Goal: Task Accomplishment & Management: Use online tool/utility

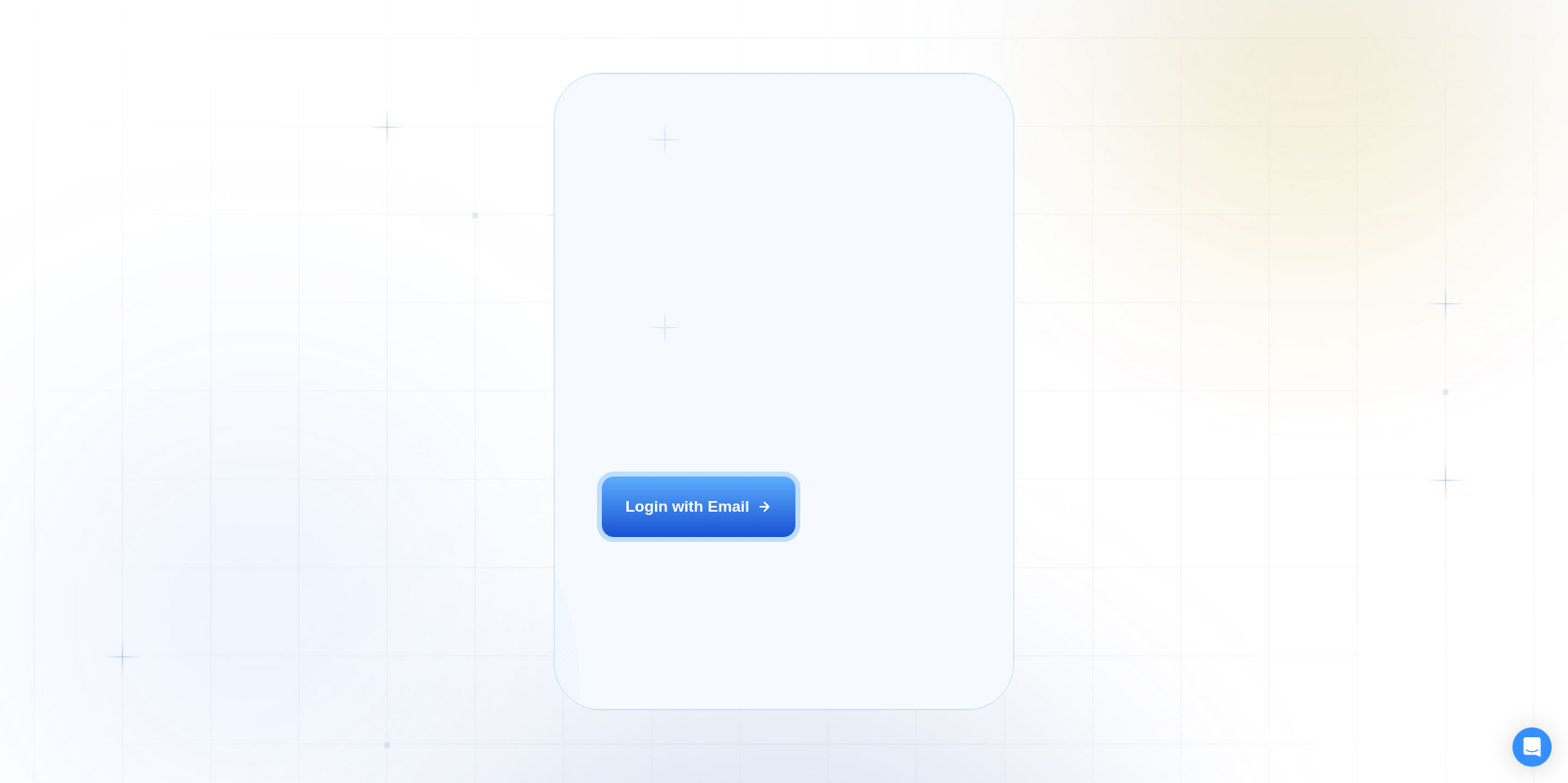
click at [679, 494] on div "Login ‍ Welcome to GigRadar. AI Business Manager for Agencies Login with Email" at bounding box center [725, 392] width 293 height 589
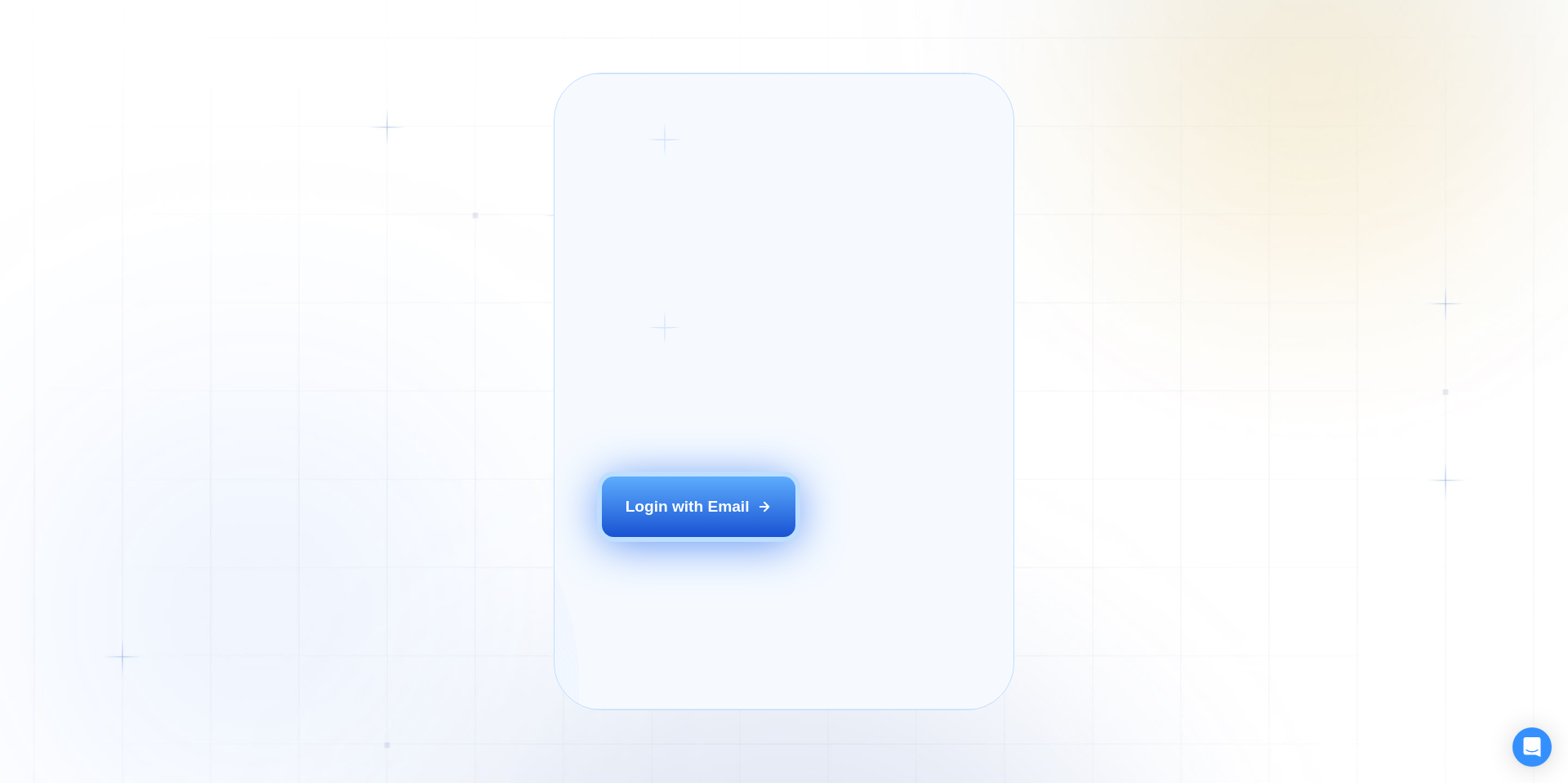
click at [679, 517] on div "Login with Email" at bounding box center [688, 507] width 124 height 21
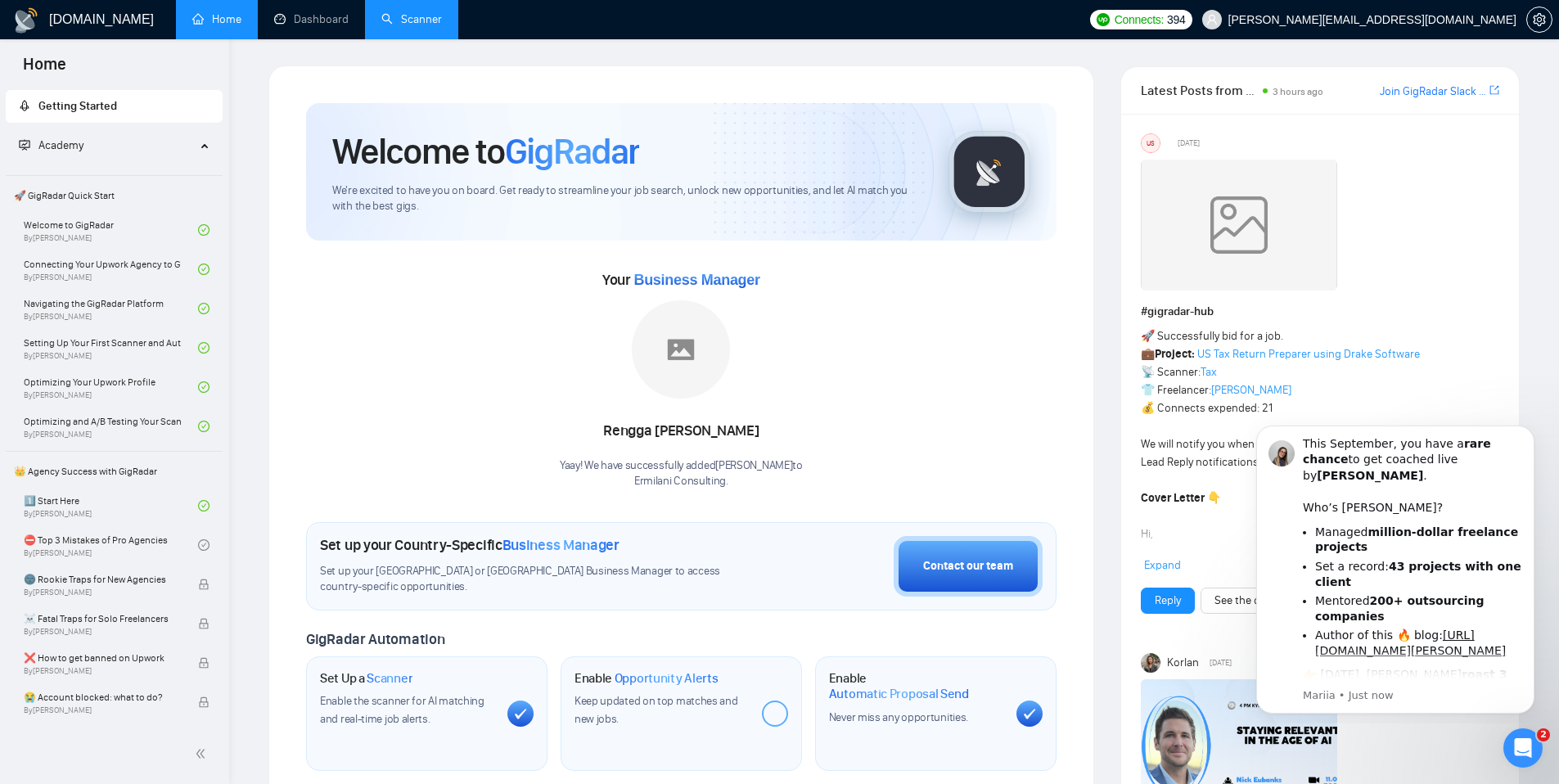
click at [408, 20] on link "Scanner" at bounding box center [411, 19] width 60 height 14
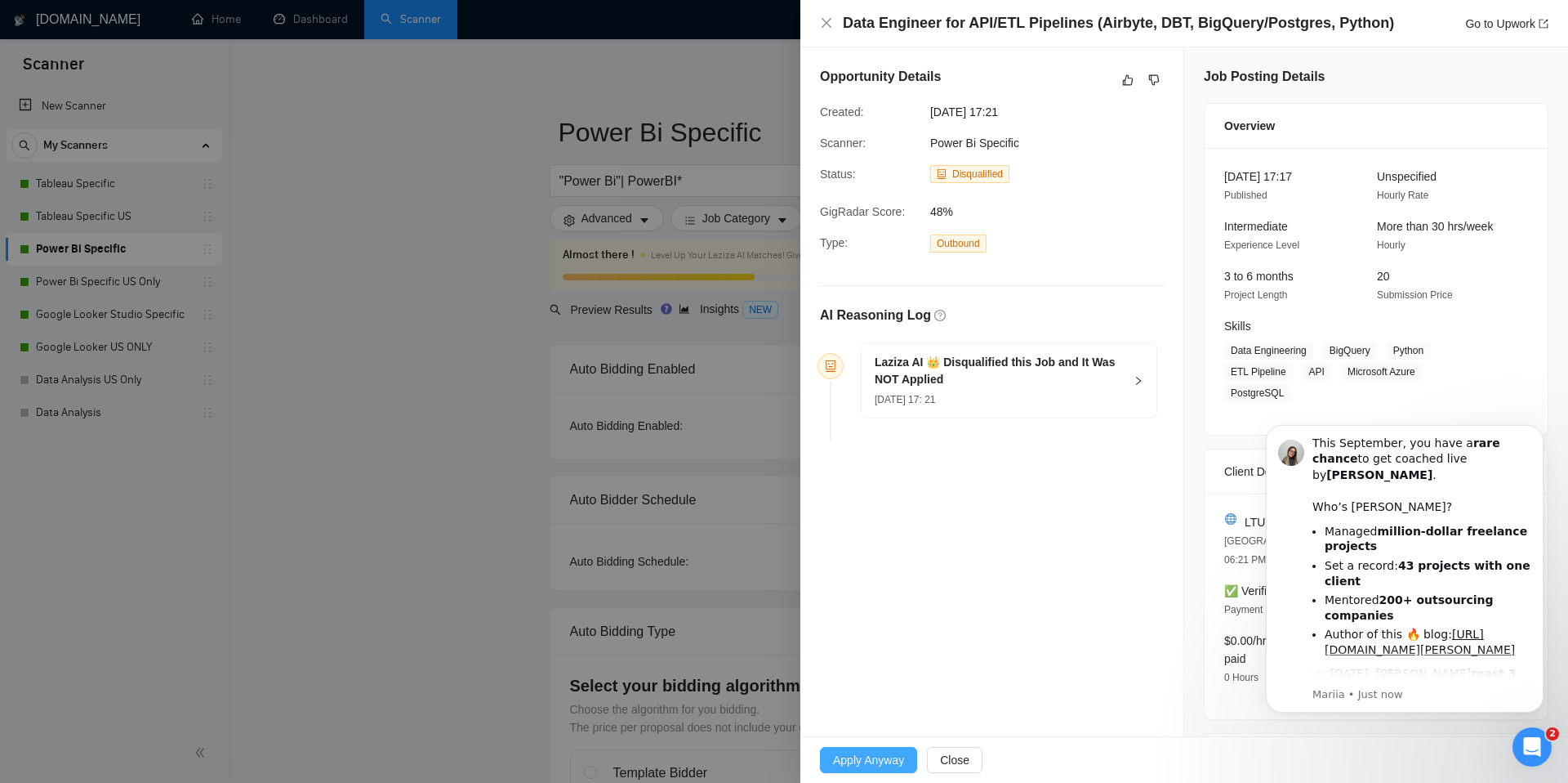
click at [873, 760] on span "Apply Anyway" at bounding box center [869, 760] width 71 height 18
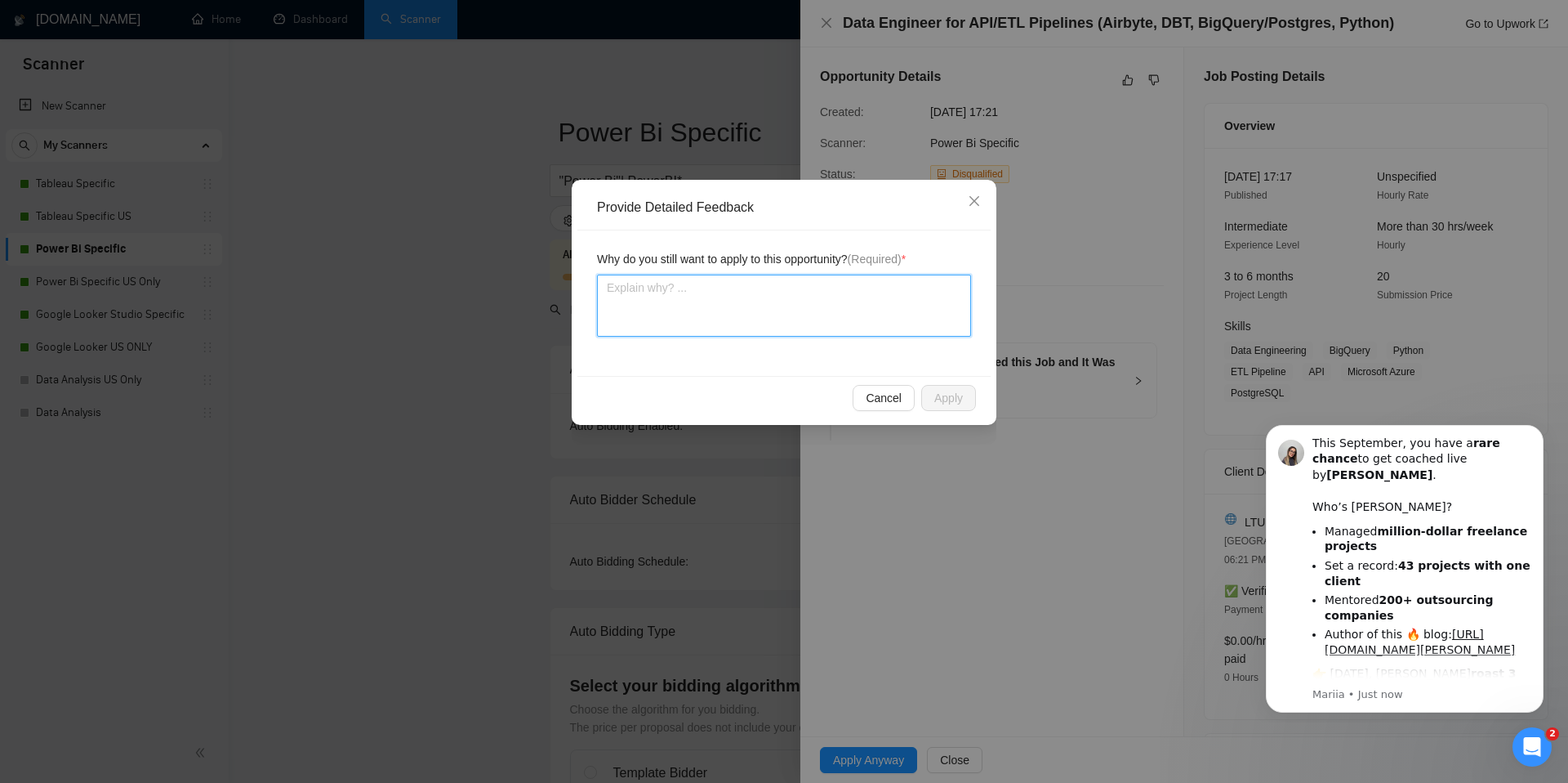
click at [838, 311] on textarea at bounding box center [784, 305] width 374 height 62
type textarea "M"
type textarea "My"
type textarea "My t"
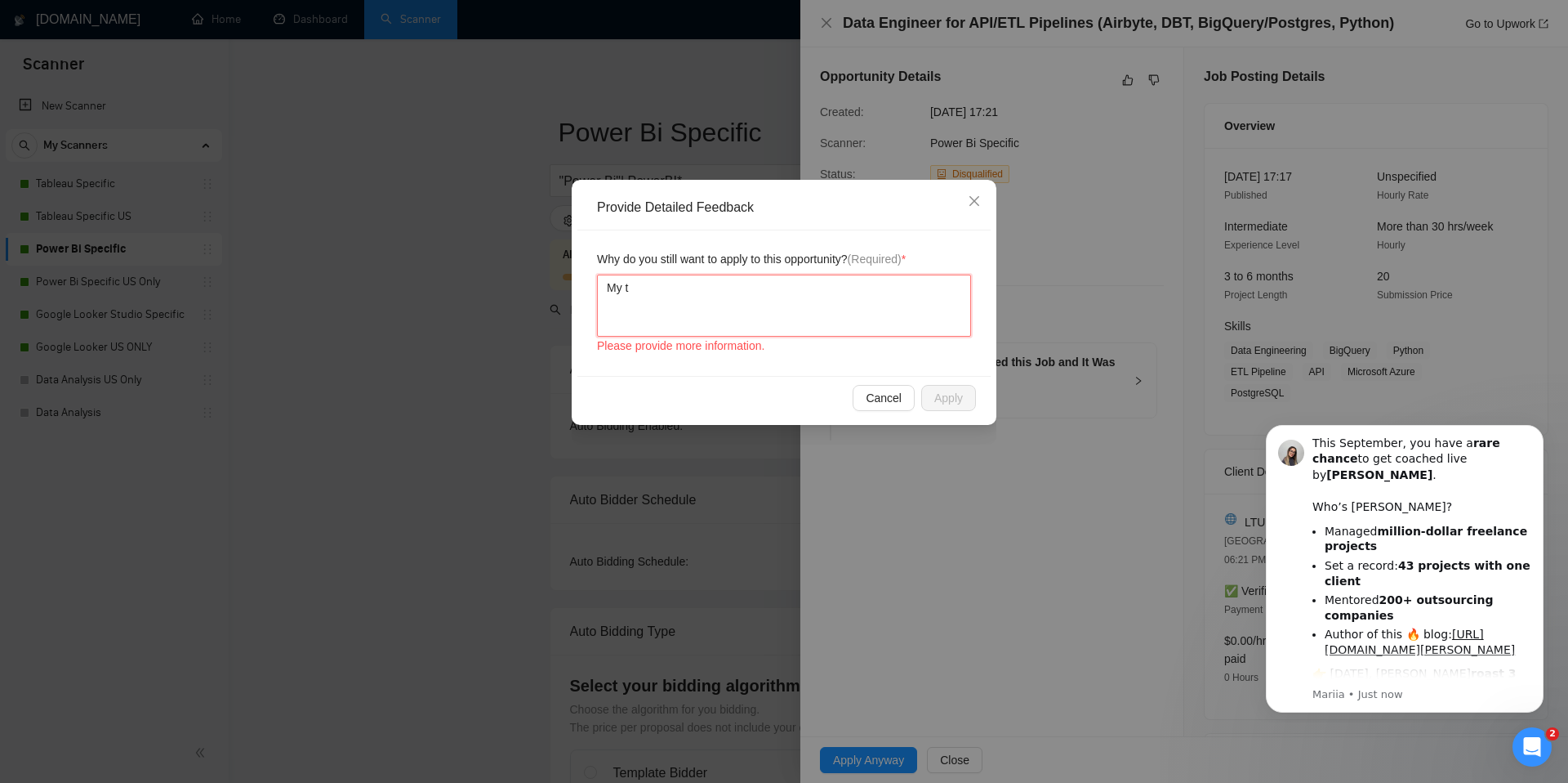
type textarea "My te"
type textarea "My tea"
type textarea "My team"
type textarea "My team h"
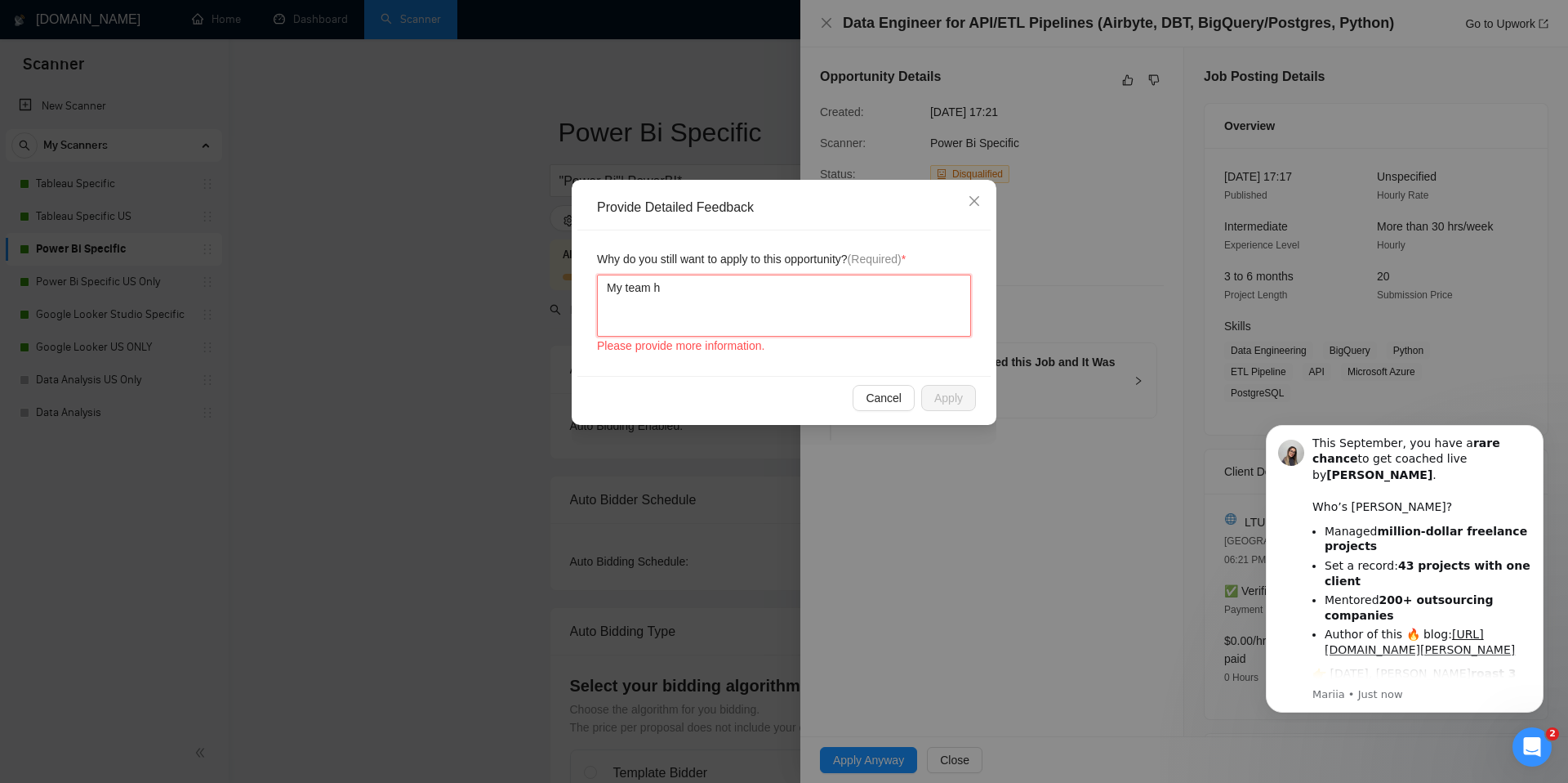
type textarea "My team ha"
type textarea "My team has"
type textarea "My team has e"
type textarea "My team has ex"
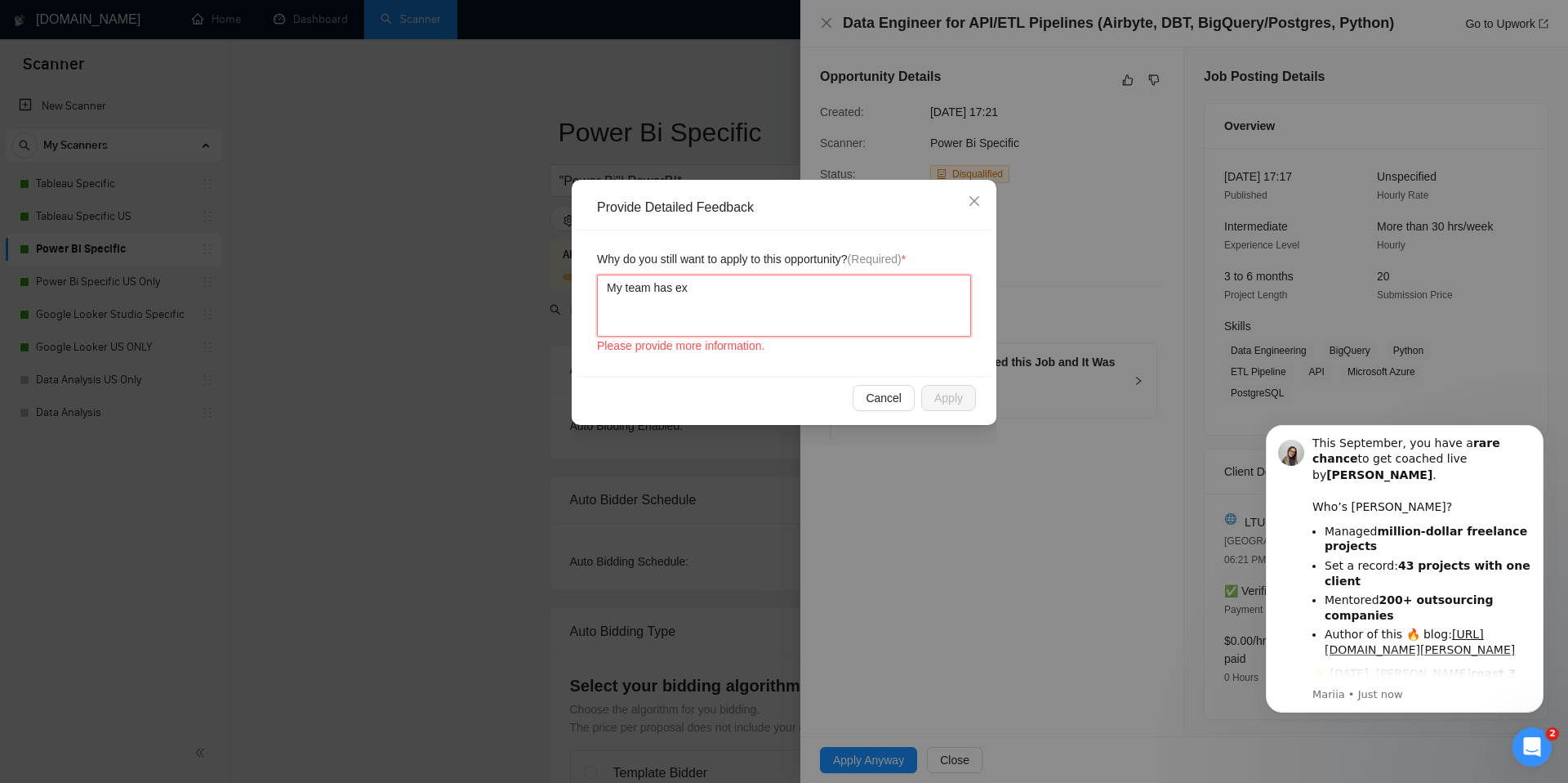
type textarea "My team has ext"
type textarea "My team has exte"
type textarea "My team has exten"
type textarea "My team has extens"
type textarea "My team has extensi"
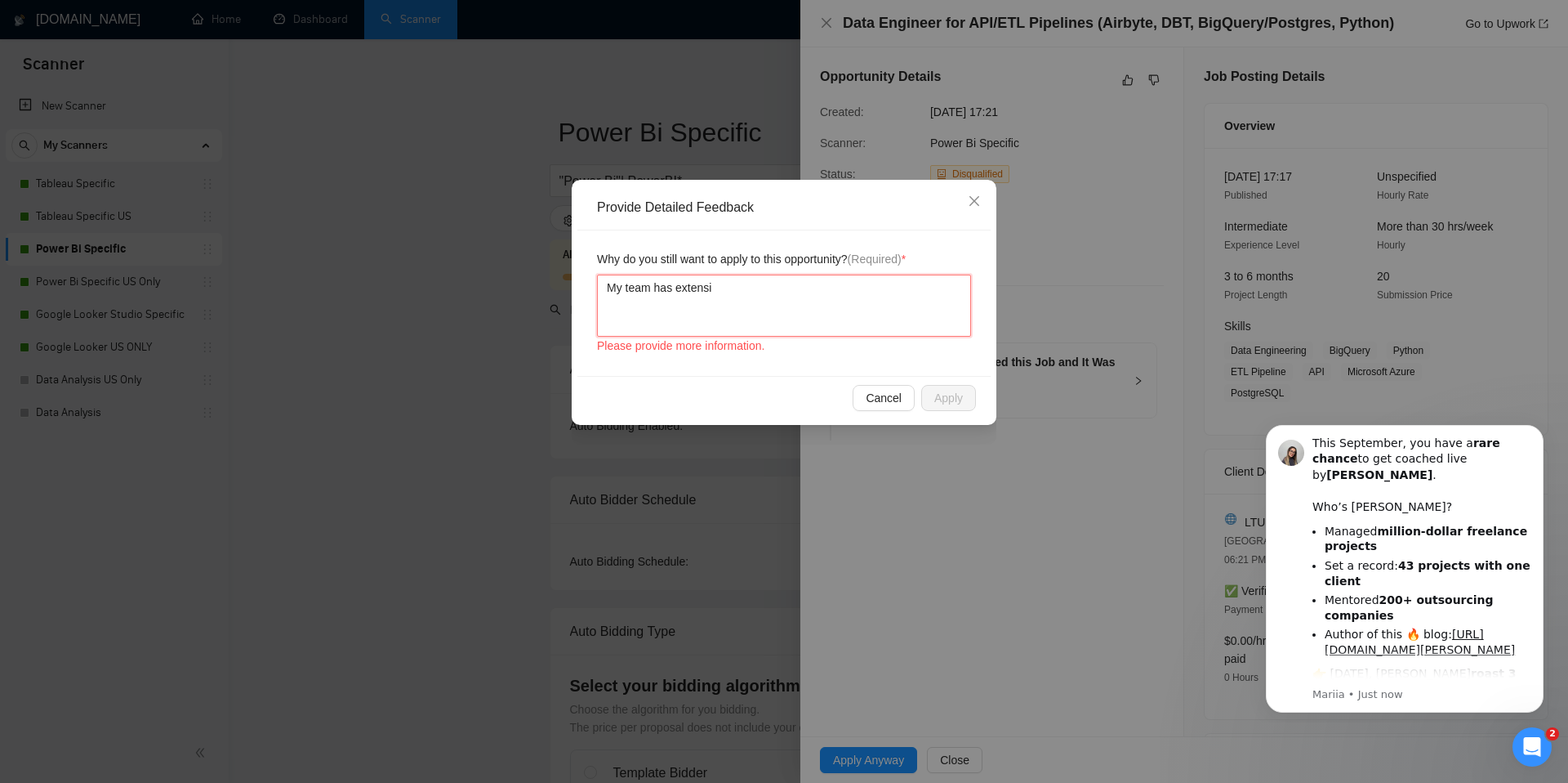
type textarea "My team has extensiv"
type textarea "My team has extensive"
type textarea "My team has extensive e"
type textarea "My team has extensive ex"
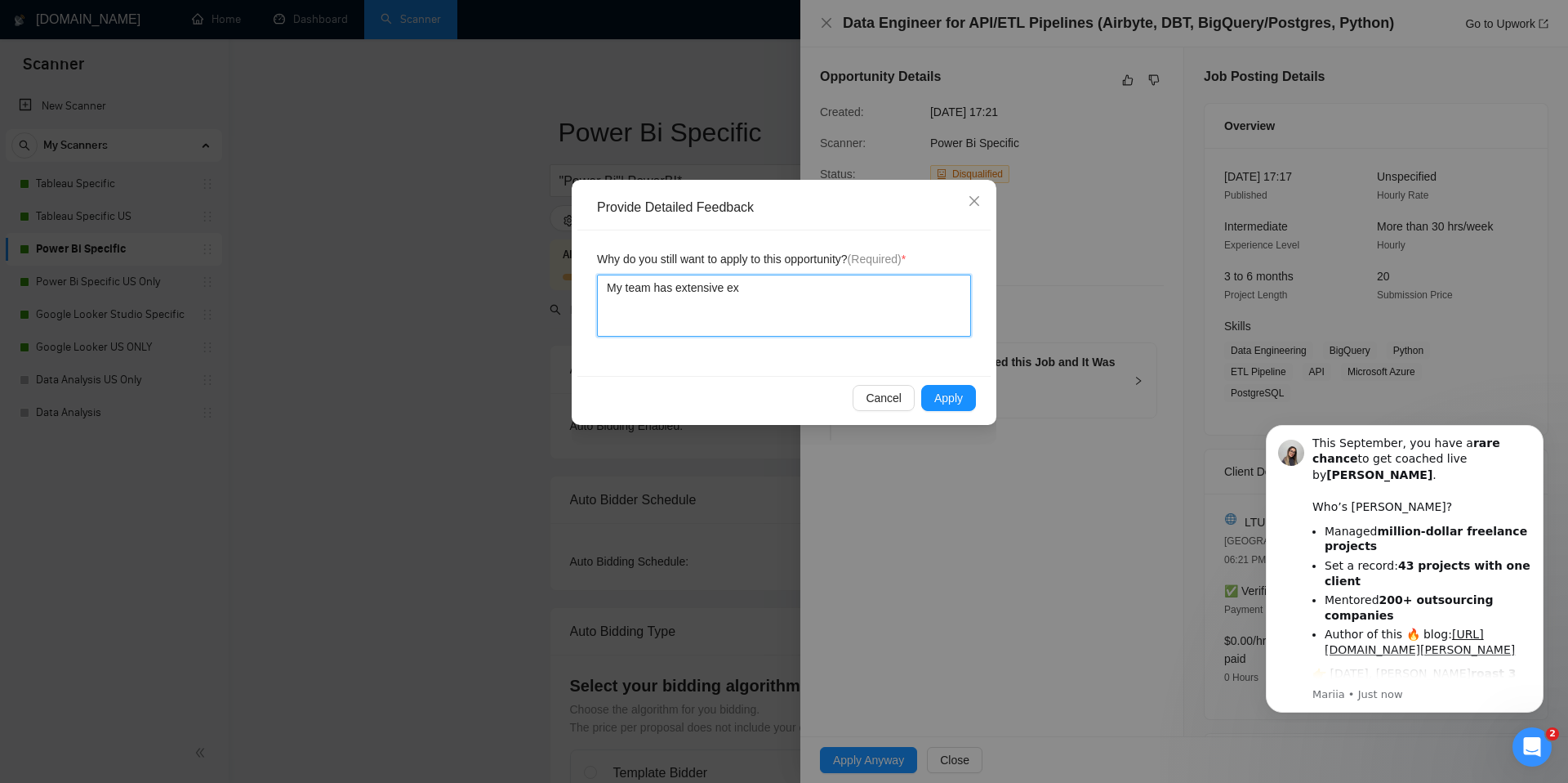
type textarea "My team has extensive exp"
type textarea "My team has extensive exper"
type textarea "My team has extensive experi"
type textarea "My team has extensive experie"
type textarea "My team has extensive experienc"
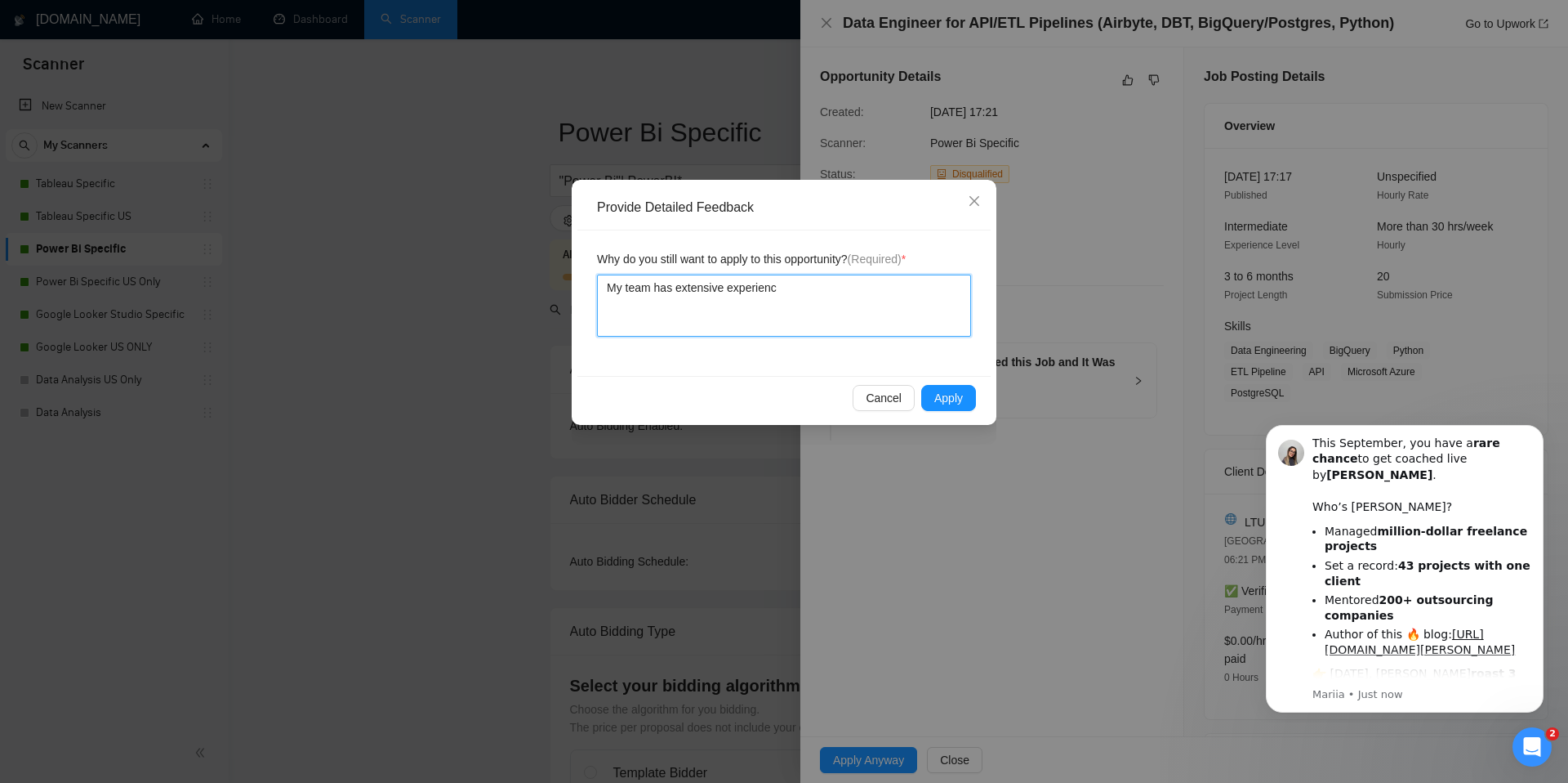
type textarea "My team has extensive experience"
type textarea "My team has extensive experience o"
type textarea "My team has extensive experience on"
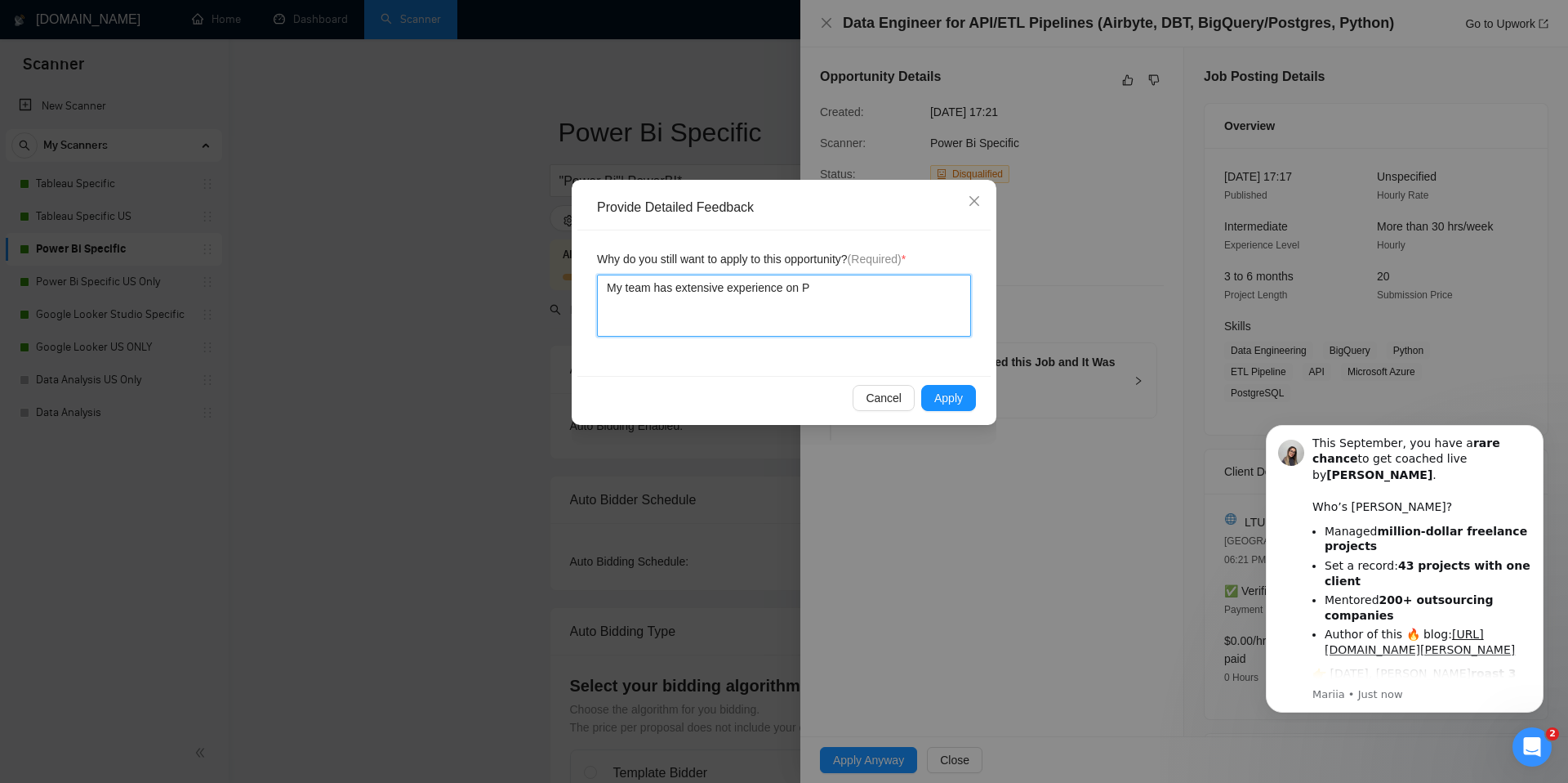
type textarea "My team has extensive experience on"
type textarea "My team has extensive experience on E"
type textarea "My team has extensive experience on ET"
type textarea "My team has extensive experience on ETL"
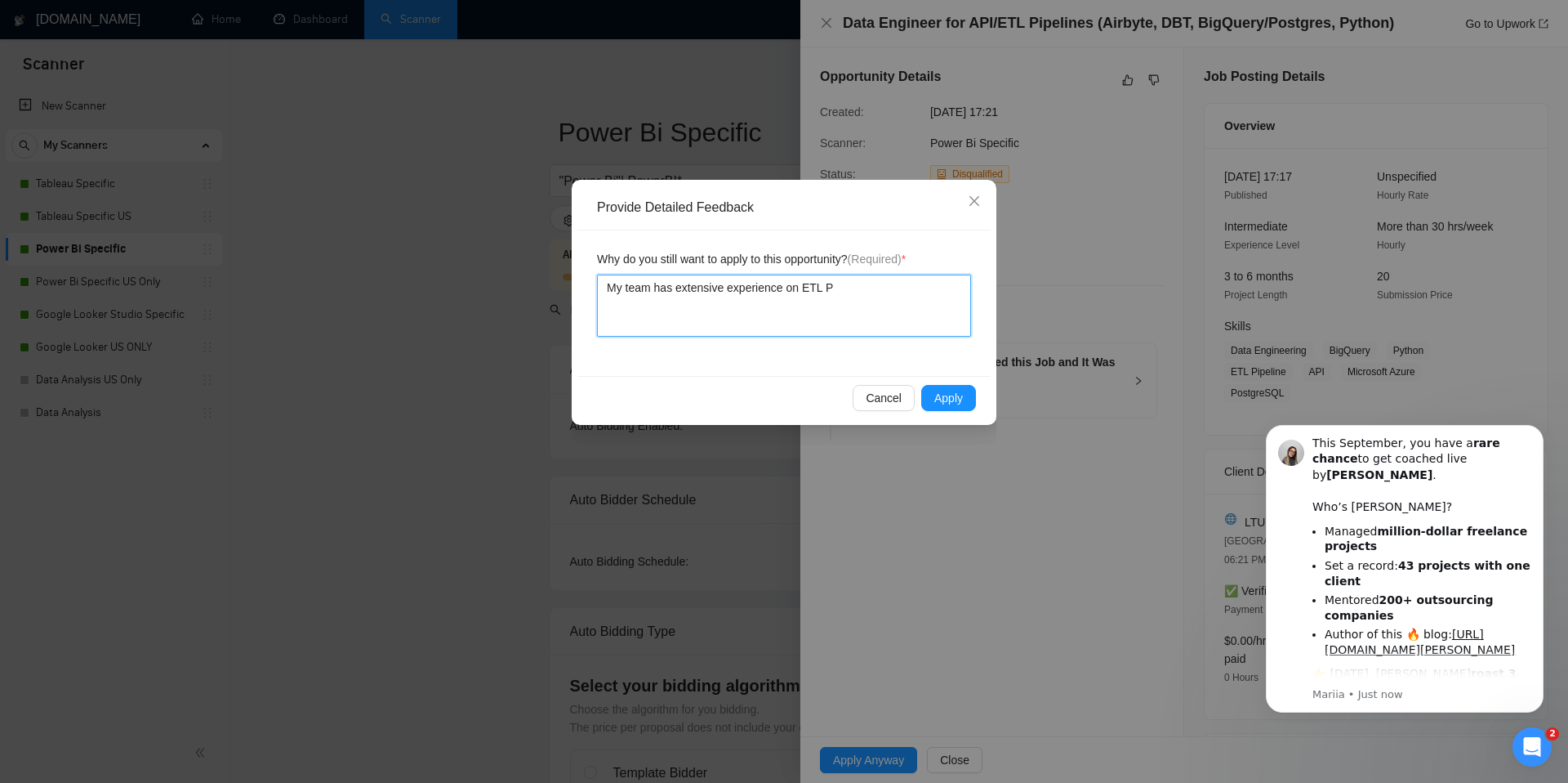
type textarea "My team has extensive experience on ETL Pi"
type textarea "My team has extensive experience on ETL Piu"
type textarea "My team has extensive experience on ETL Piup"
type textarea "My team has extensive experience on ETL Piupe"
type textarea "My team has extensive experience on ETL Piup"
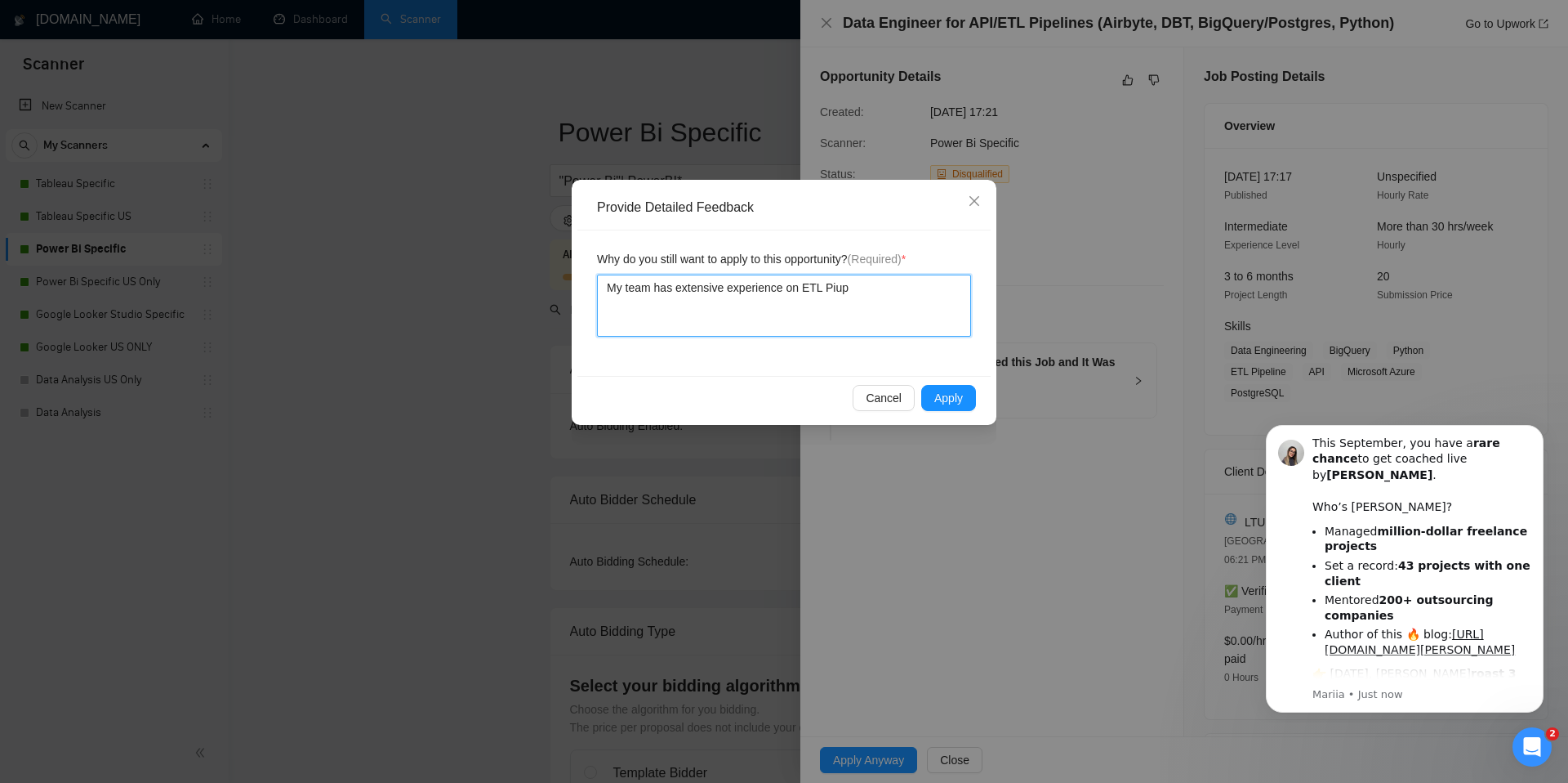
type textarea "My team has extensive experience on ETL Piu"
type textarea "My team has extensive experience on ETL Pi"
type textarea "My team has extensive experience on ETL Pip"
type textarea "My team has extensive experience on ETL Pipe"
type textarea "My team has extensive experience on ETL Pipel"
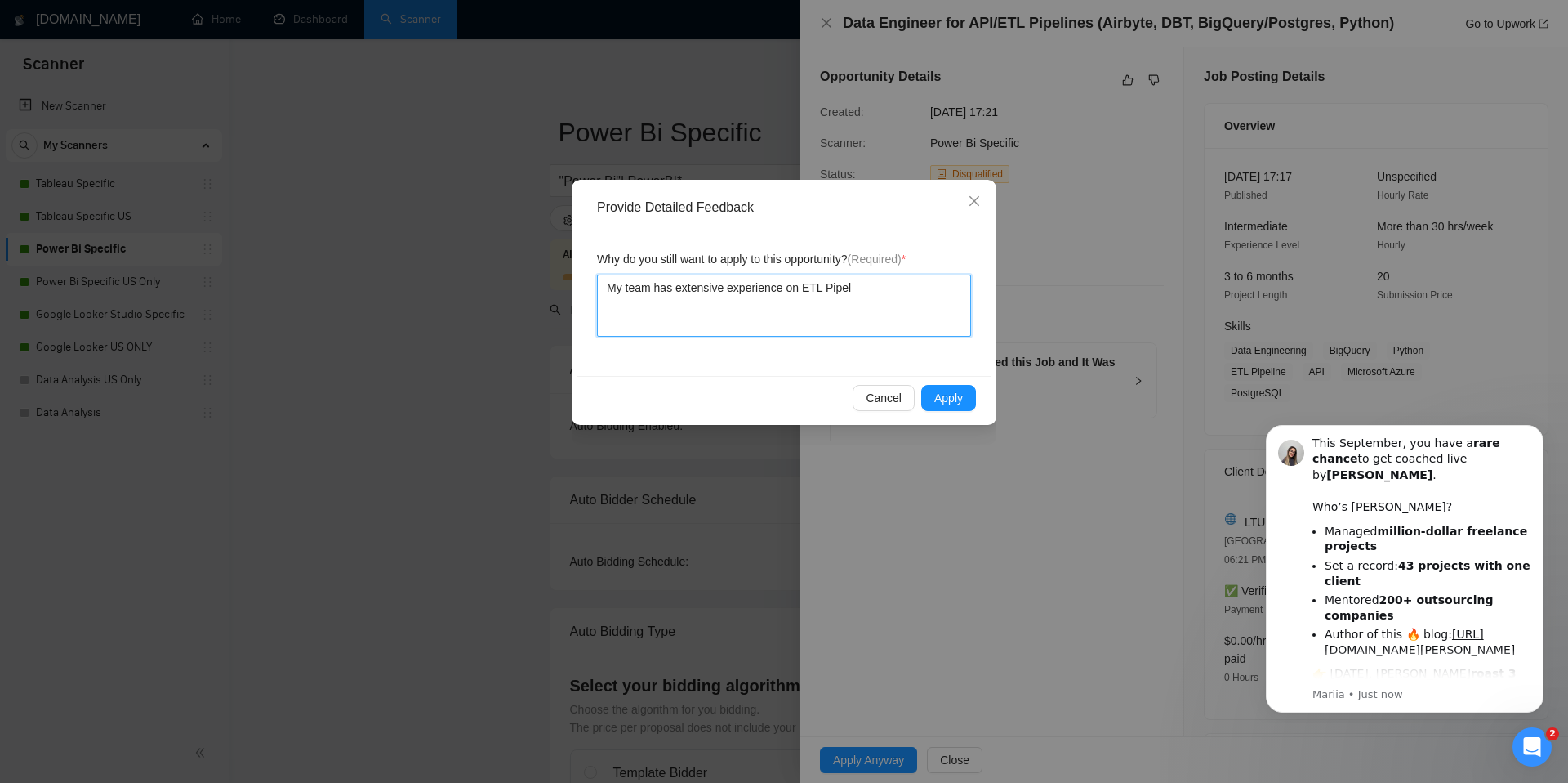
type textarea "My team has extensive experience on ETL Pipeli"
type textarea "My team has extensive experience on ETL Pipeliu"
type textarea "My team has extensive experience on ETL Pipeliun"
type textarea "My team has extensive experience on ETL Pipeliune"
type textarea "My team has extensive experience on ETL Pipeliunes"
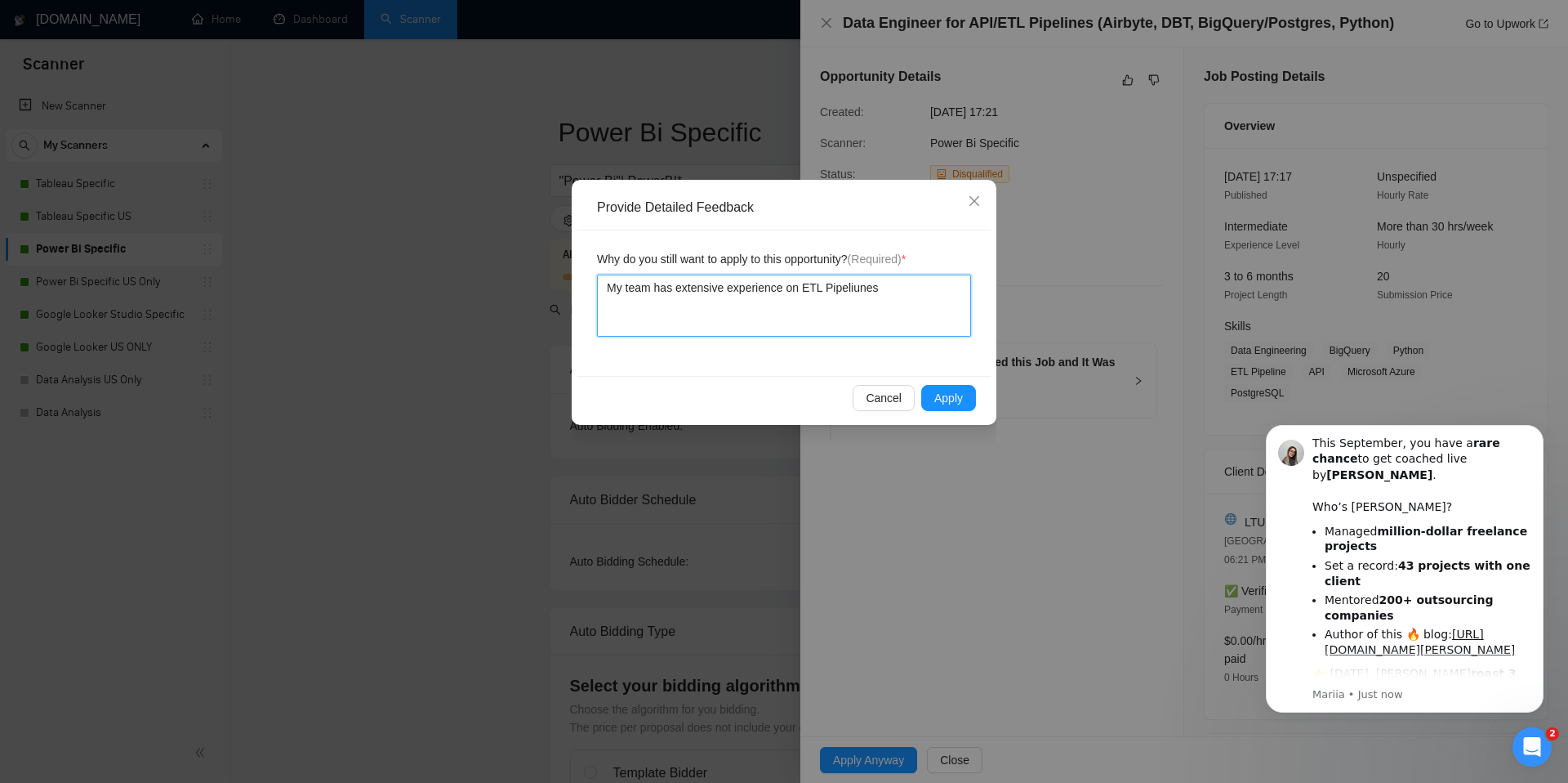
type textarea "My team has extensive experience on ETL Pipeliunes"
type textarea "My team has extensive experience on ETL Pipeliunes,"
type textarea "My team has extensive experience on ETL Pipeliunes, e"
type textarea "My team has extensive experience on ETL Pipeliunes,"
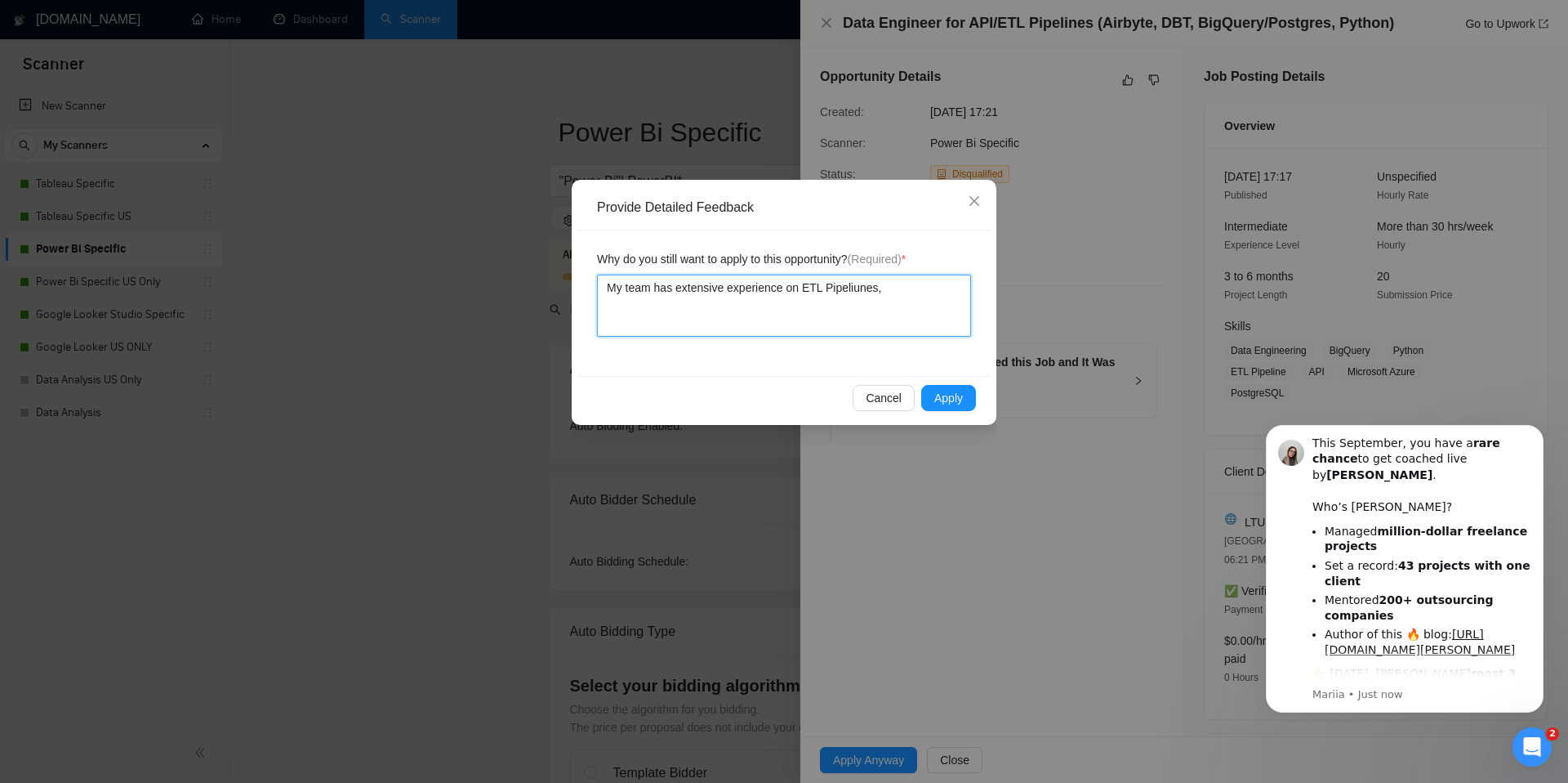
type textarea "My team has extensive experience on ETL Pipeliunes,"
type textarea "My team has extensive experience on ETL Pipeliunes"
type textarea "My team has extensive experience on ETL Pipeliune"
type textarea "My team has extensive experience on ETL Pipeliun"
type textarea "My team has extensive experience on ETL Pipeliu"
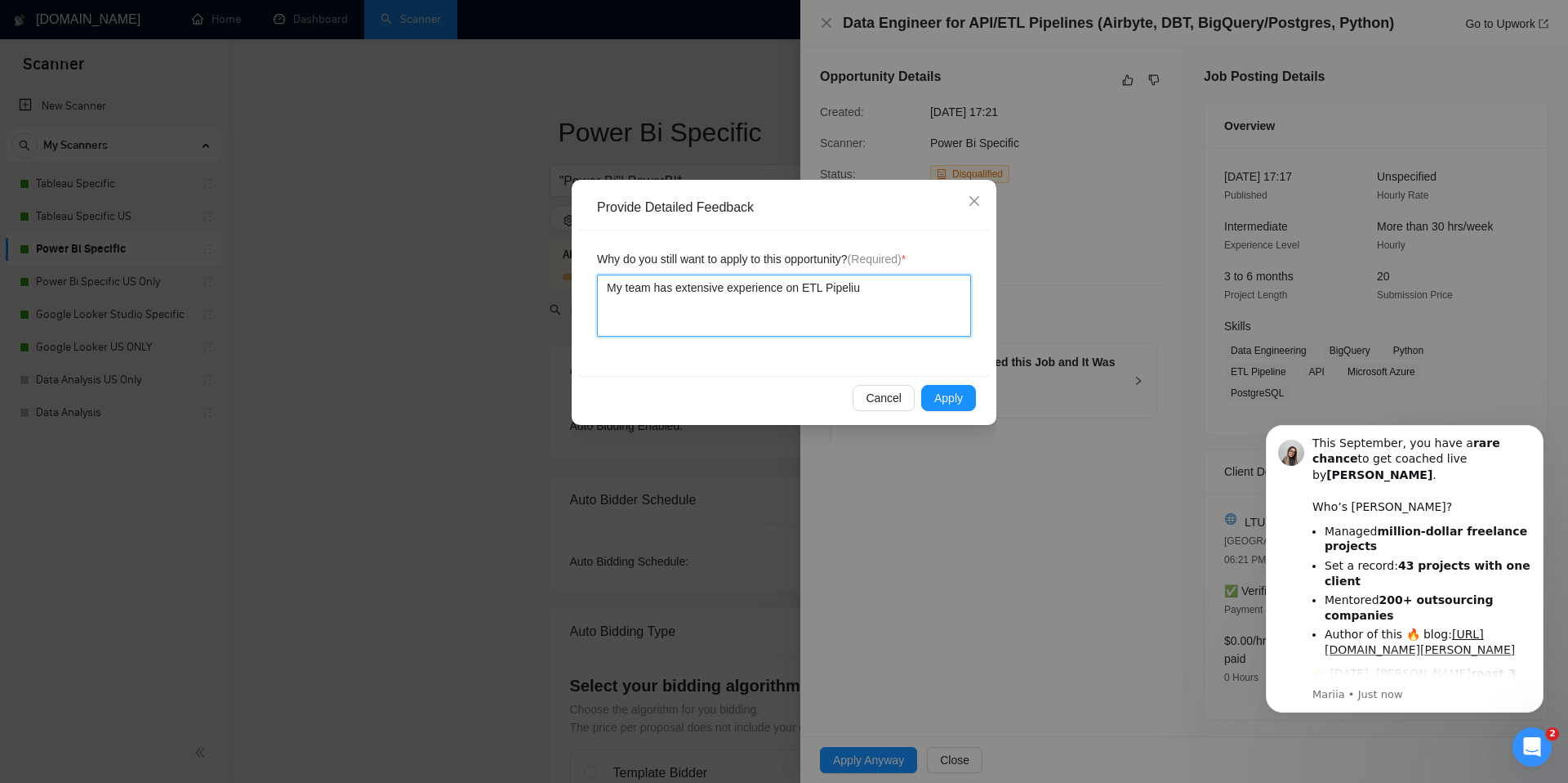
type textarea "My team has extensive experience on ETL Pipeli"
type textarea "My team has extensive experience on ETL Pipelin"
type textarea "My team has extensive experience on ETL Pipeline"
type textarea "My team has extensive experience on ETL Pipelines"
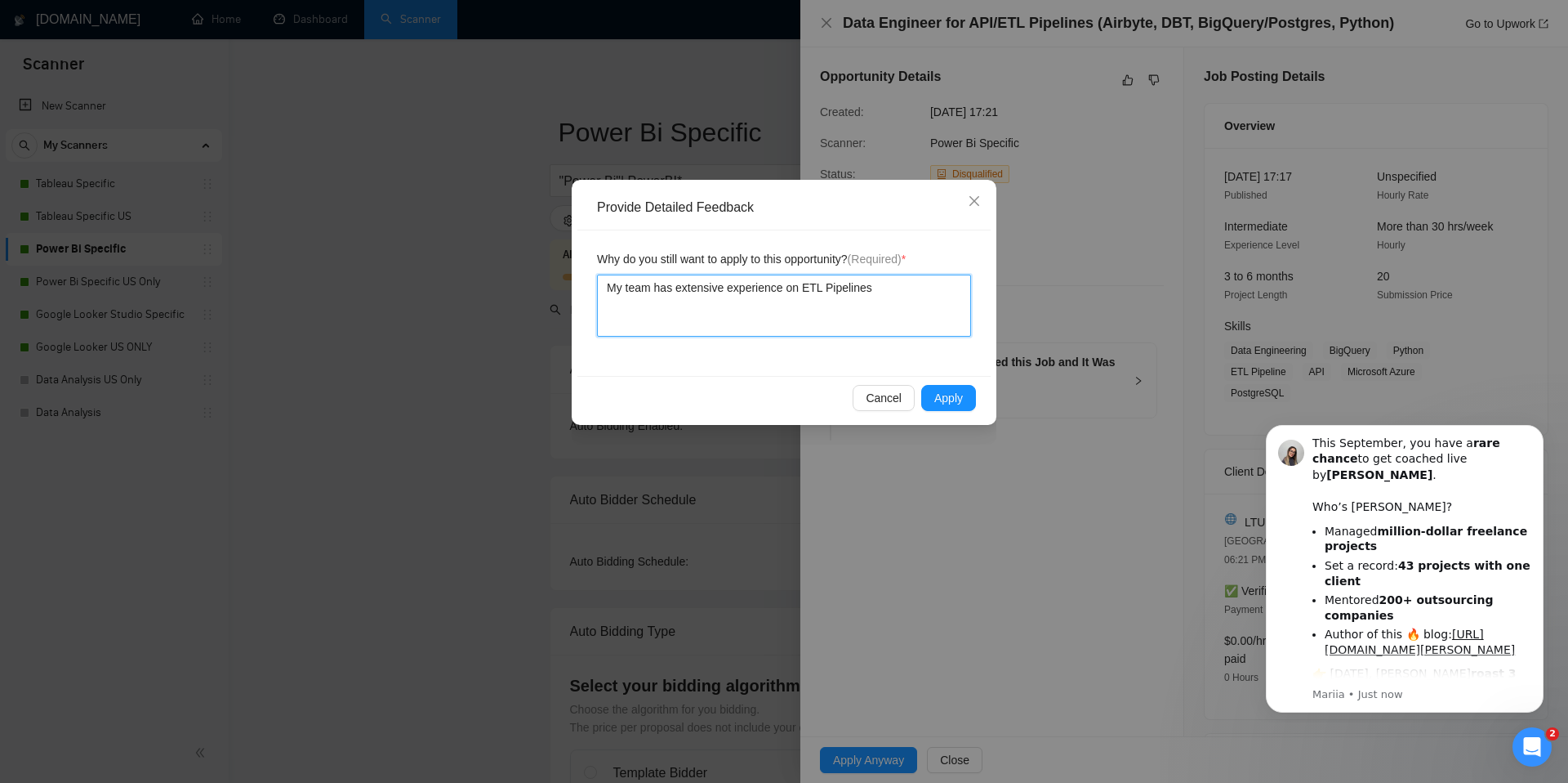
type textarea "My team has extensive experience on ETL Pipelines"
type textarea "My team has extensive experience on ETL Pipelines,"
type textarea "My team has extensive experience on ETL Pipelines, w"
type textarea "My team has extensive experience on ETL Pipelines, wv"
type textarea "My team has extensive experience on ETL Pipelines, wve"
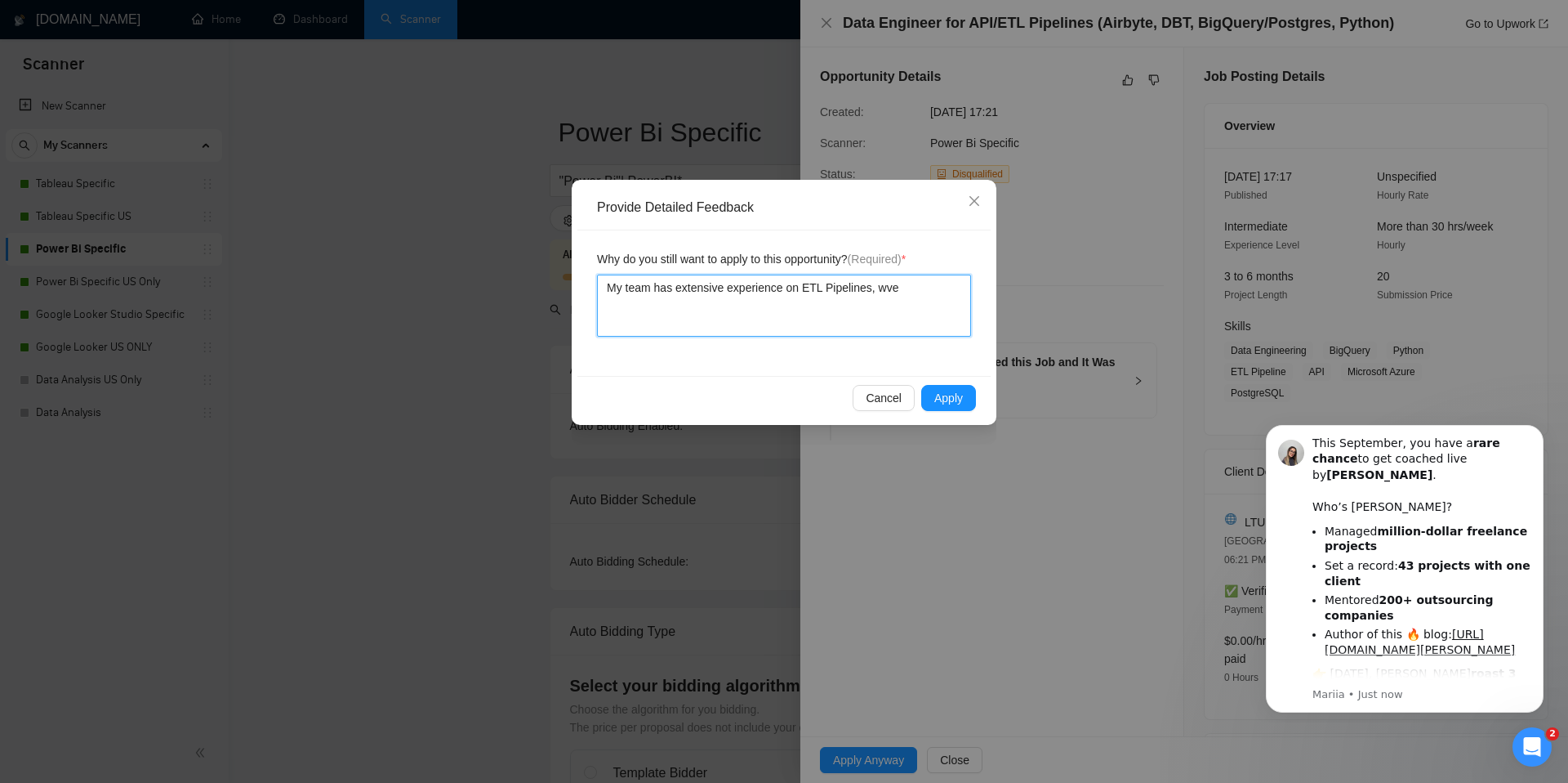
type textarea "My team has extensive experience on ETL Pipelines, wv"
type textarea "My team has extensive experience on ETL Pipelines, w"
type textarea "My team has extensive experience on ETL Pipelines,"
type textarea "My team has extensive experience on ETL Pipelines, e"
type textarea "My team has extensive experience on ETL Pipelines, ev"
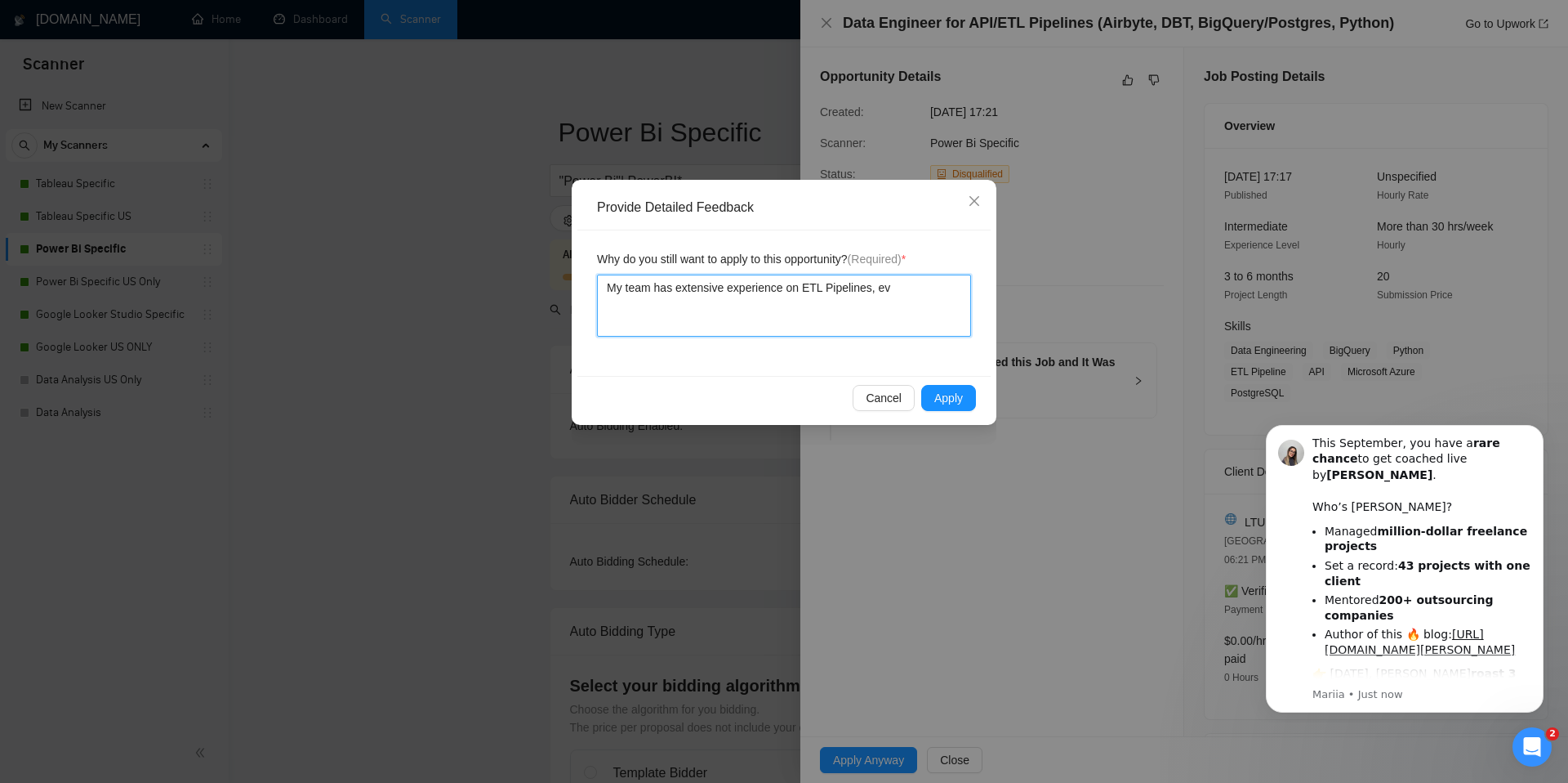
type textarea "My team has extensive experience on ETL Pipelines, eve"
type textarea "My team has extensive experience on ETL Pipelines, even"
type textarea "My team has extensive experience on ETL Pipelines, even I"
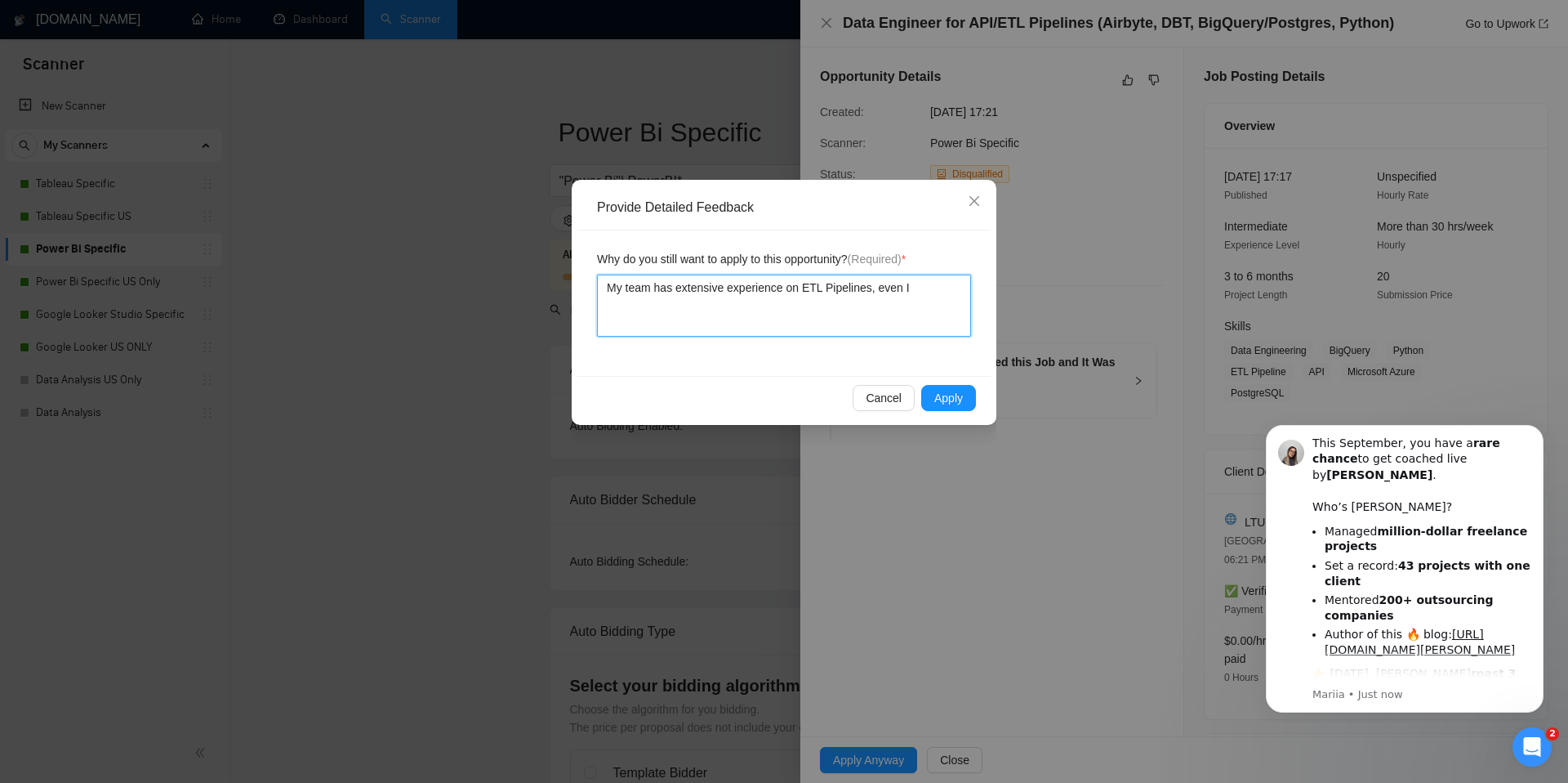
type textarea "My team has extensive experience on ETL Pipelines, even I g"
type textarea "My team has extensive experience on ETL Pipelines, even I"
type textarea "My team has extensive experience on ETL Pipelines, even If"
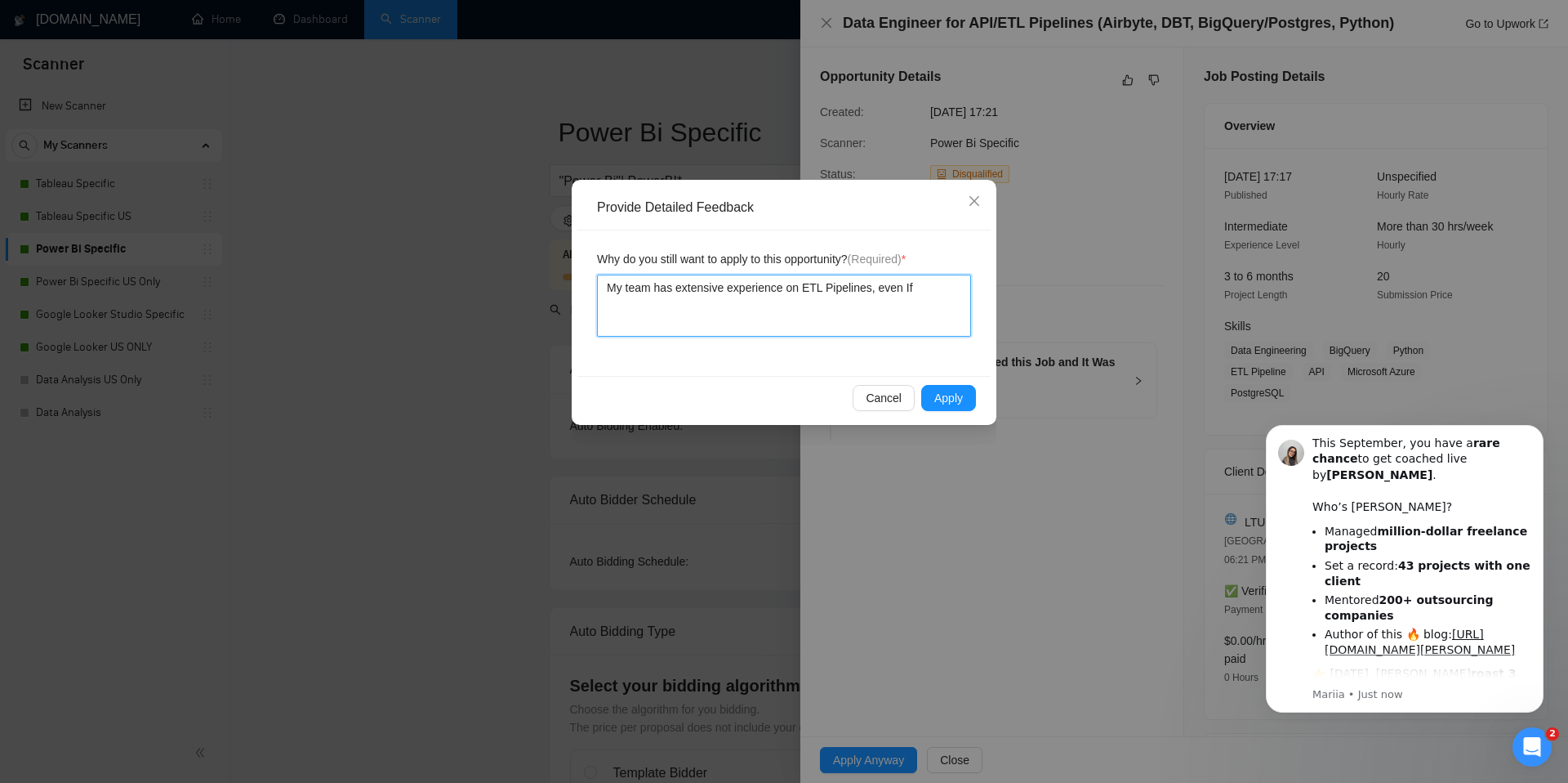
type textarea "My team has extensive experience on ETL Pipelines, even If t"
type textarea "My team has extensive experience on ETL Pipelines, even If th"
type textarea "My team has extensive experience on ETL Pipelines, even If the"
type textarea "My team has extensive experience on ETL Pipelines, even If the r"
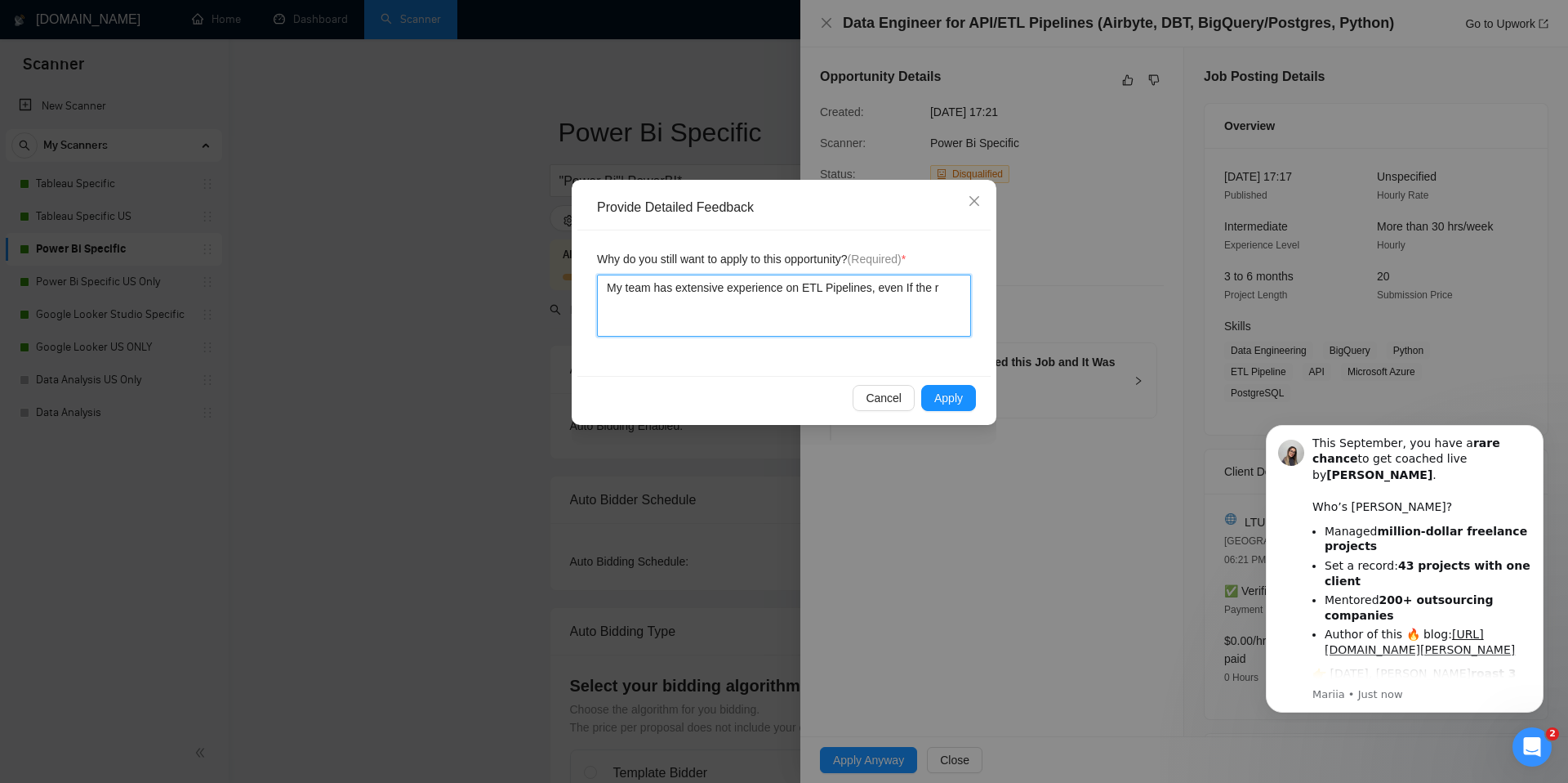
type textarea "My team has extensive experience on ETL Pipelines, even If the"
type textarea "My team has extensive experience on ETL Pipelines, even If th"
type textarea "My team has extensive experience on ETL Pipelines, even If t"
type textarea "My team has extensive experience on ETL Pipelines, even If"
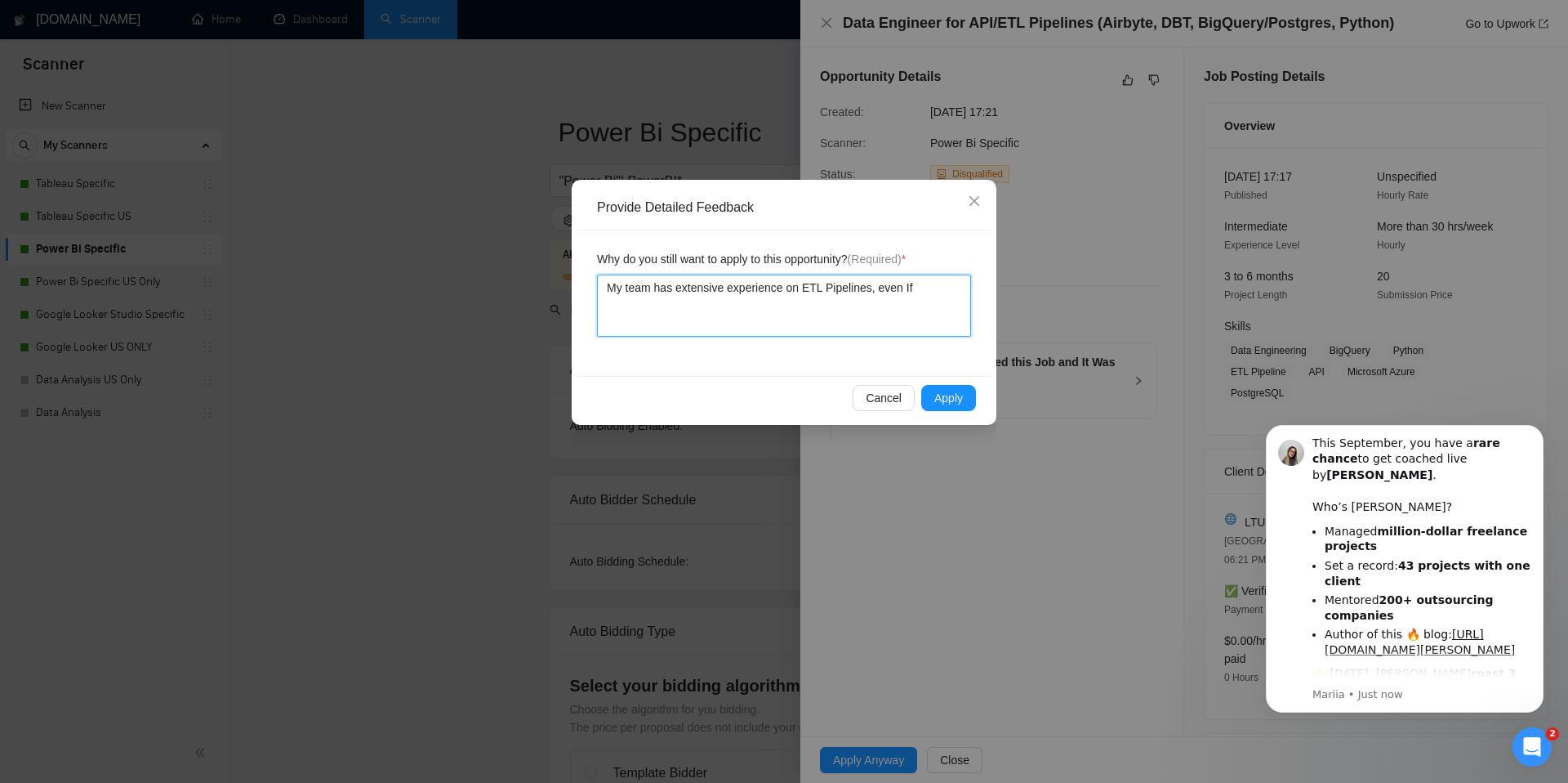
type textarea "My team has extensive experience on ETL Pipelines, even If N"
click at [953, 395] on span "Apply" at bounding box center [948, 398] width 29 height 18
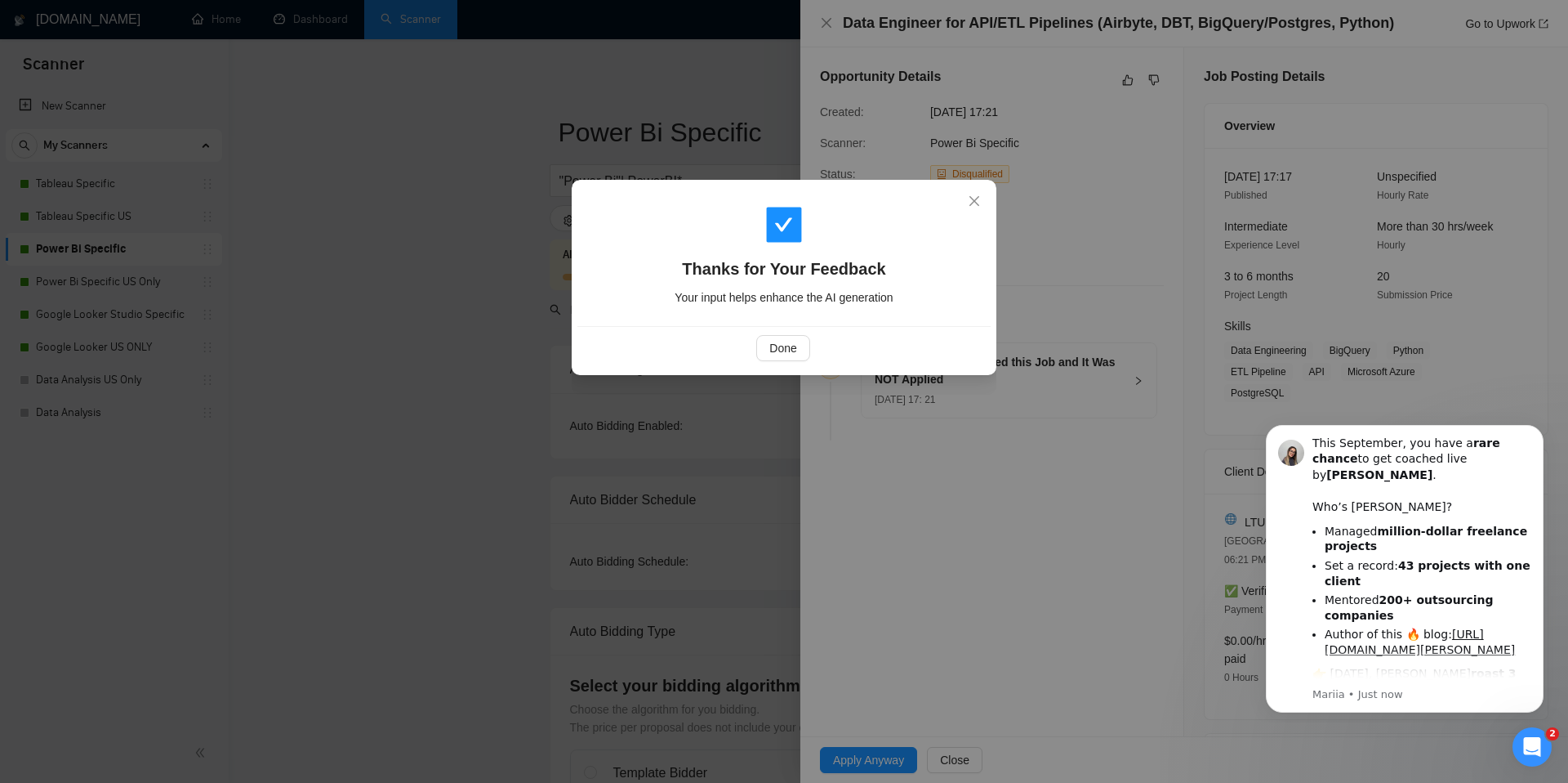
click at [742, 344] on div "Done" at bounding box center [783, 348] width 385 height 26
click at [782, 342] on span "Done" at bounding box center [783, 348] width 27 height 18
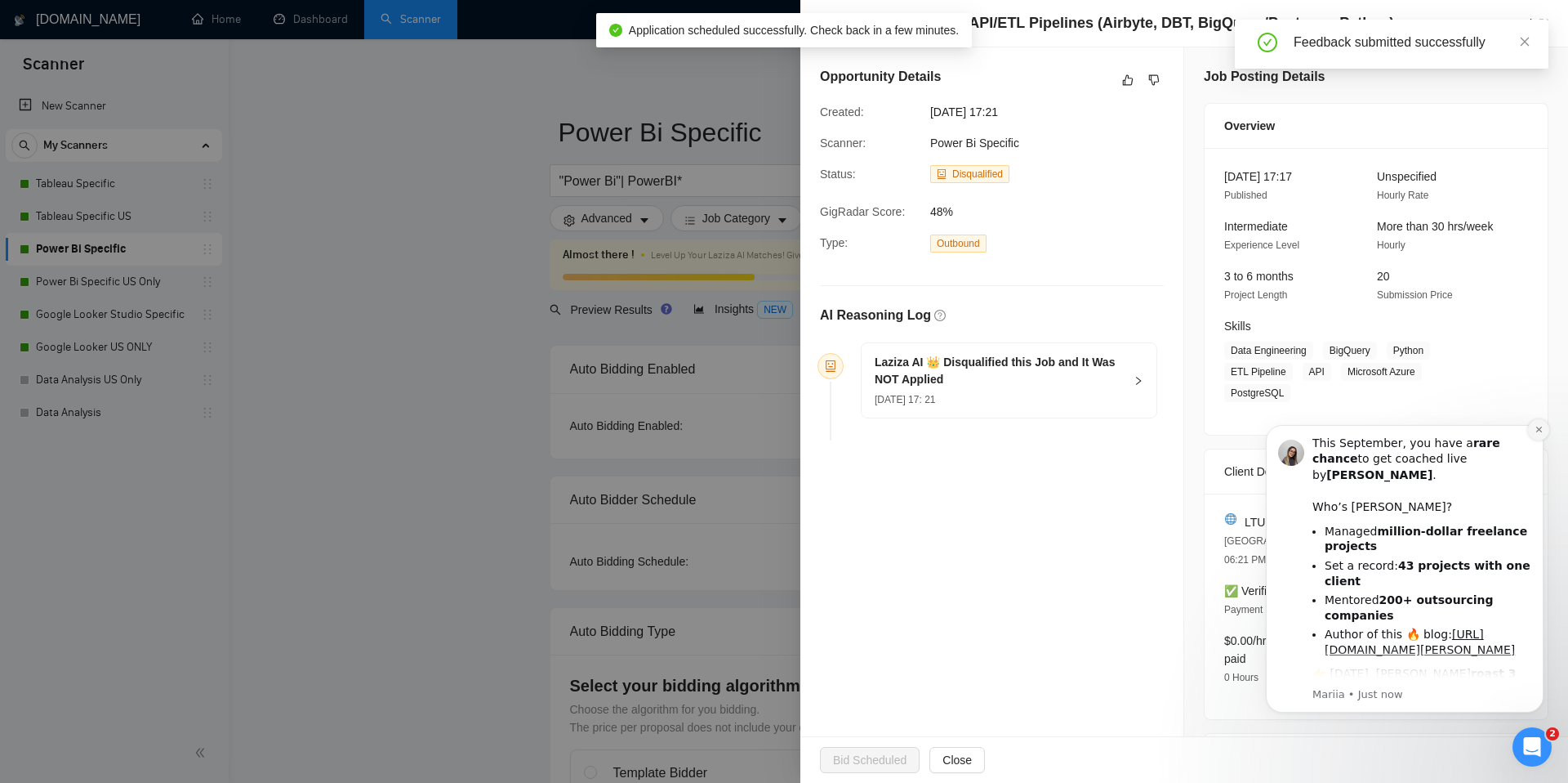
click at [1545, 432] on button "Dismiss notification" at bounding box center [1539, 430] width 21 height 21
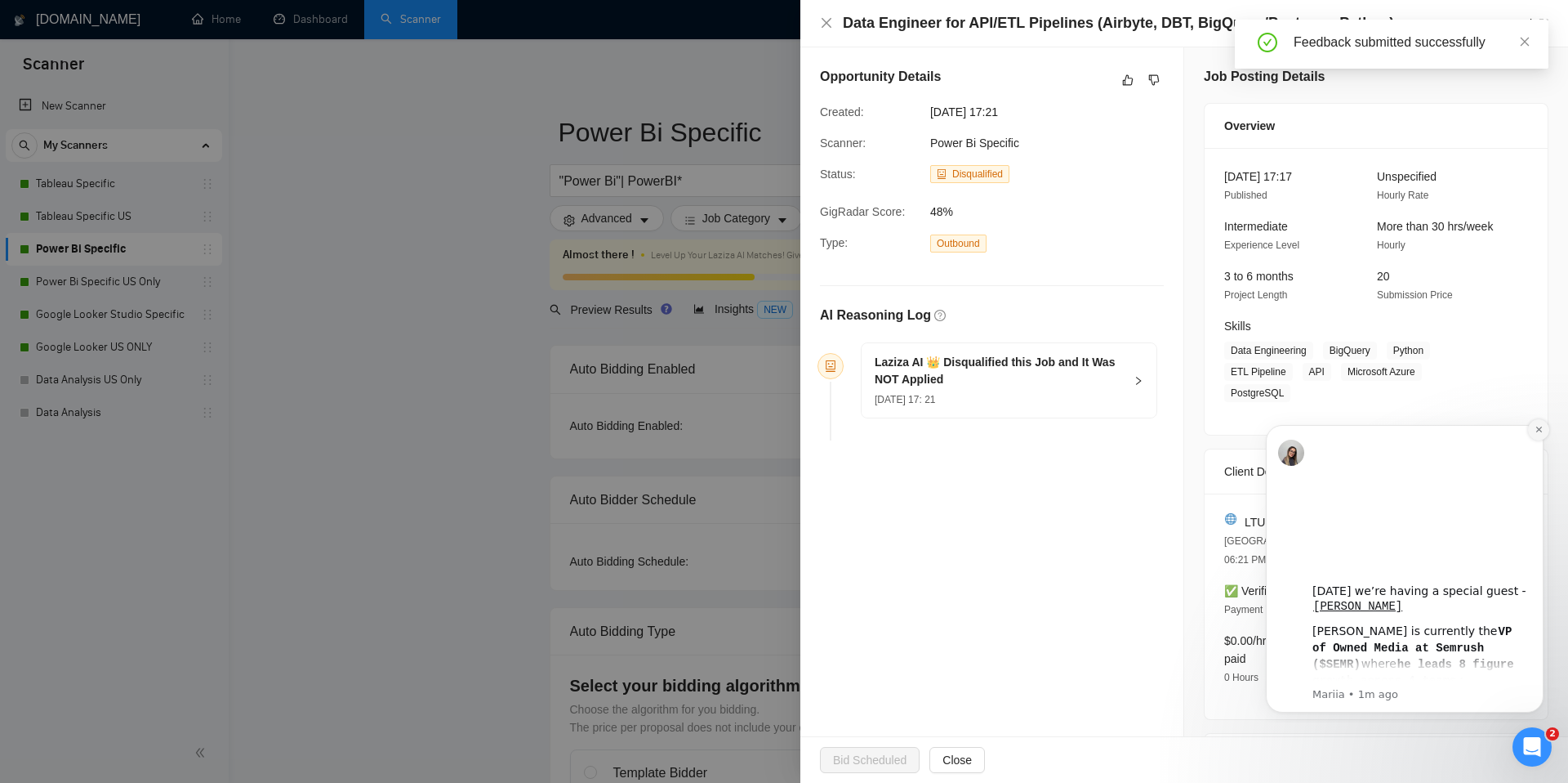
click at [1538, 431] on icon "Dismiss notification" at bounding box center [1539, 429] width 9 height 9
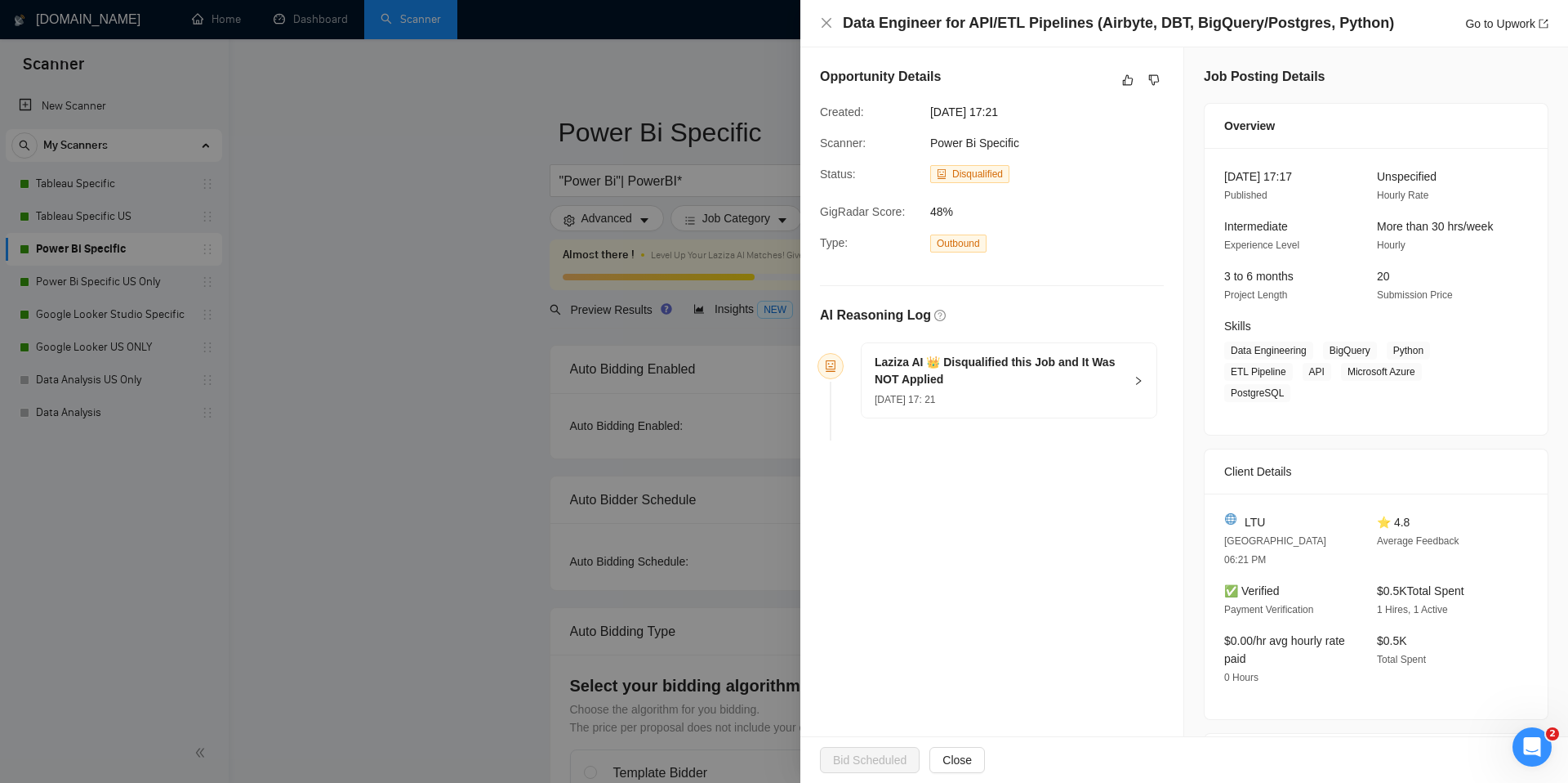
drag, startPoint x: 654, startPoint y: 103, endPoint x: 684, endPoint y: 98, distance: 30.4
click at [653, 103] on div at bounding box center [784, 391] width 1568 height 783
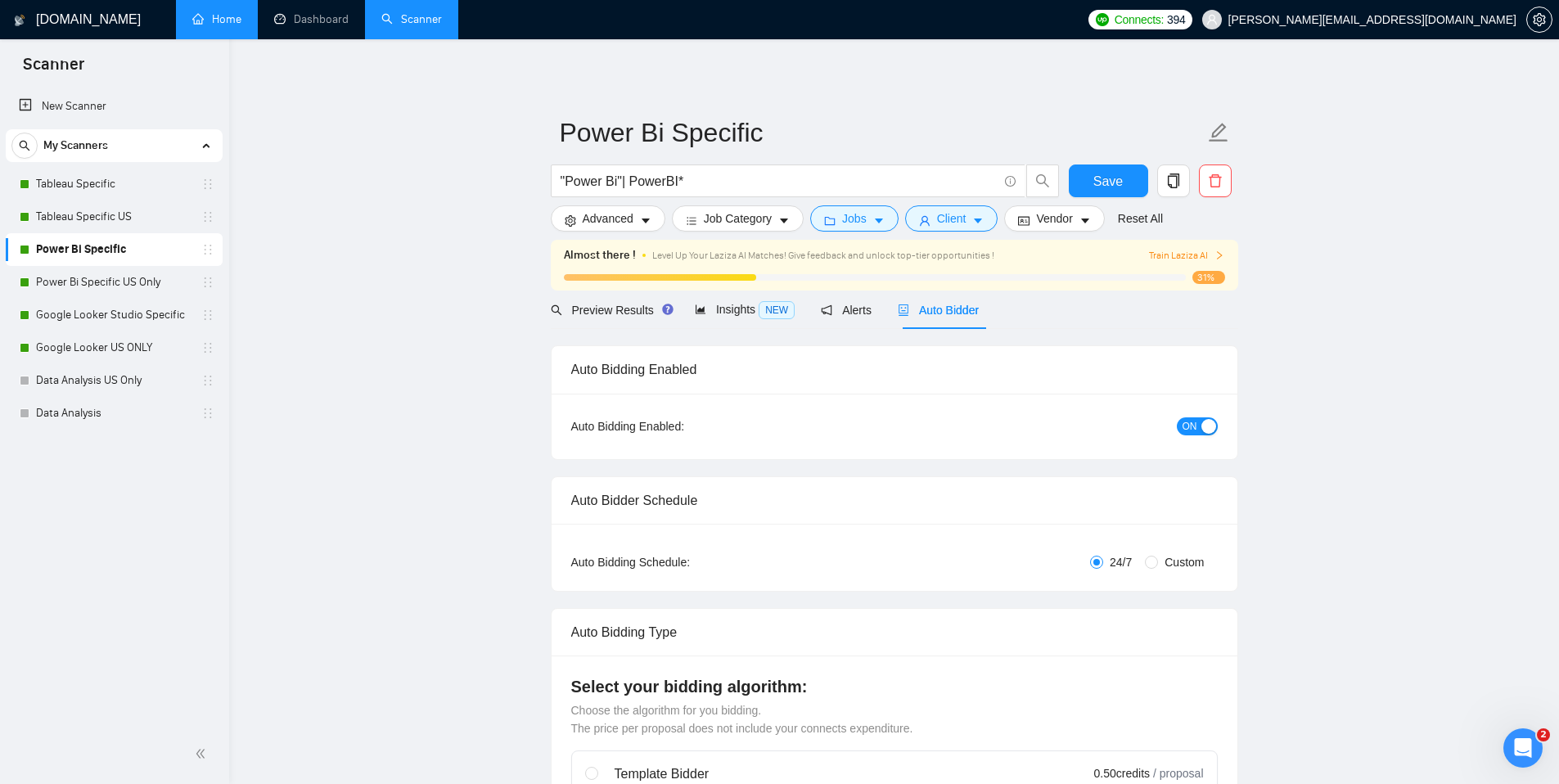
click at [229, 17] on link "Home" at bounding box center [216, 19] width 49 height 14
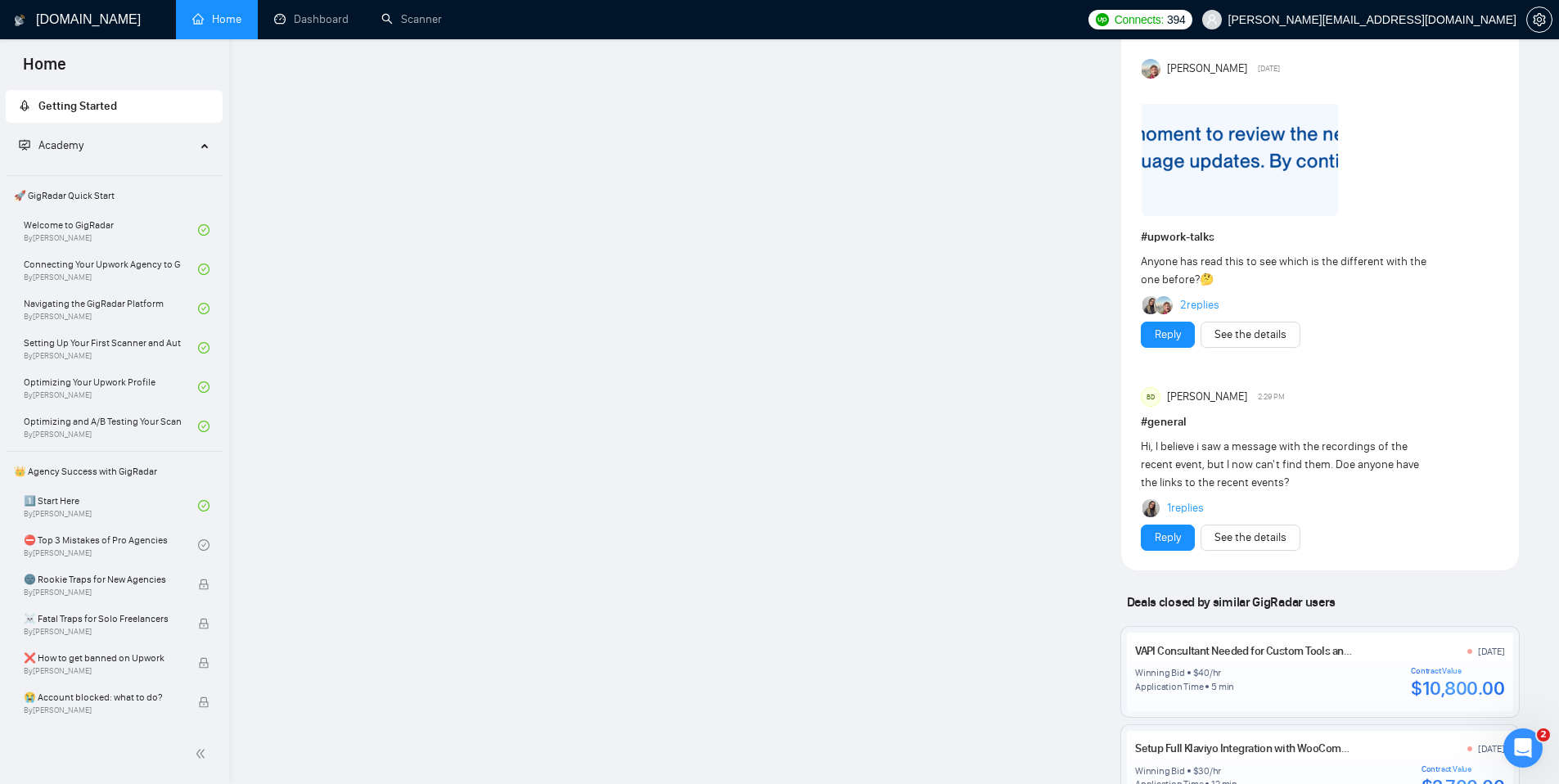
scroll to position [2159, 0]
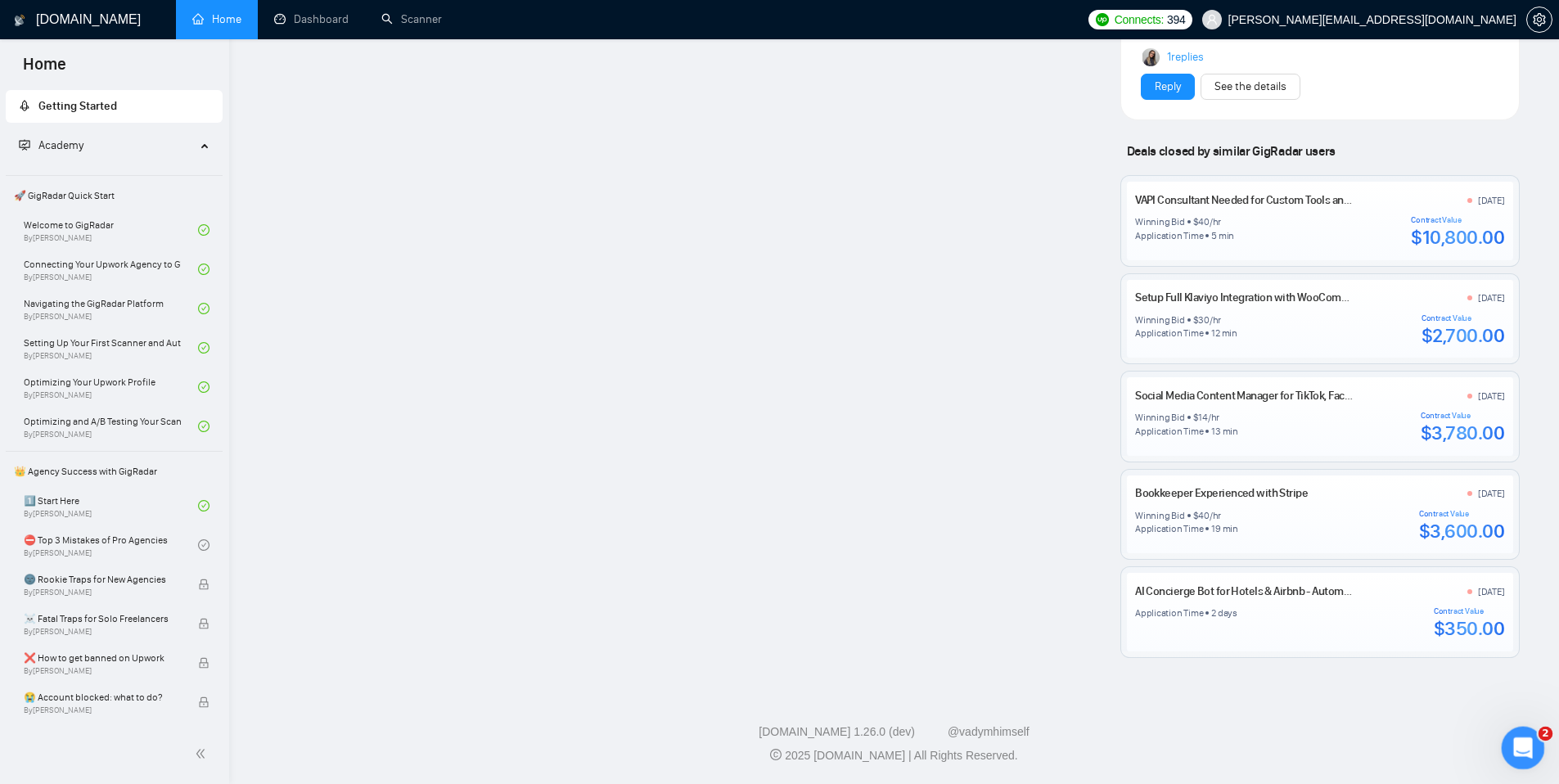
click at [1523, 738] on icon "Open Intercom Messenger" at bounding box center [1521, 745] width 27 height 27
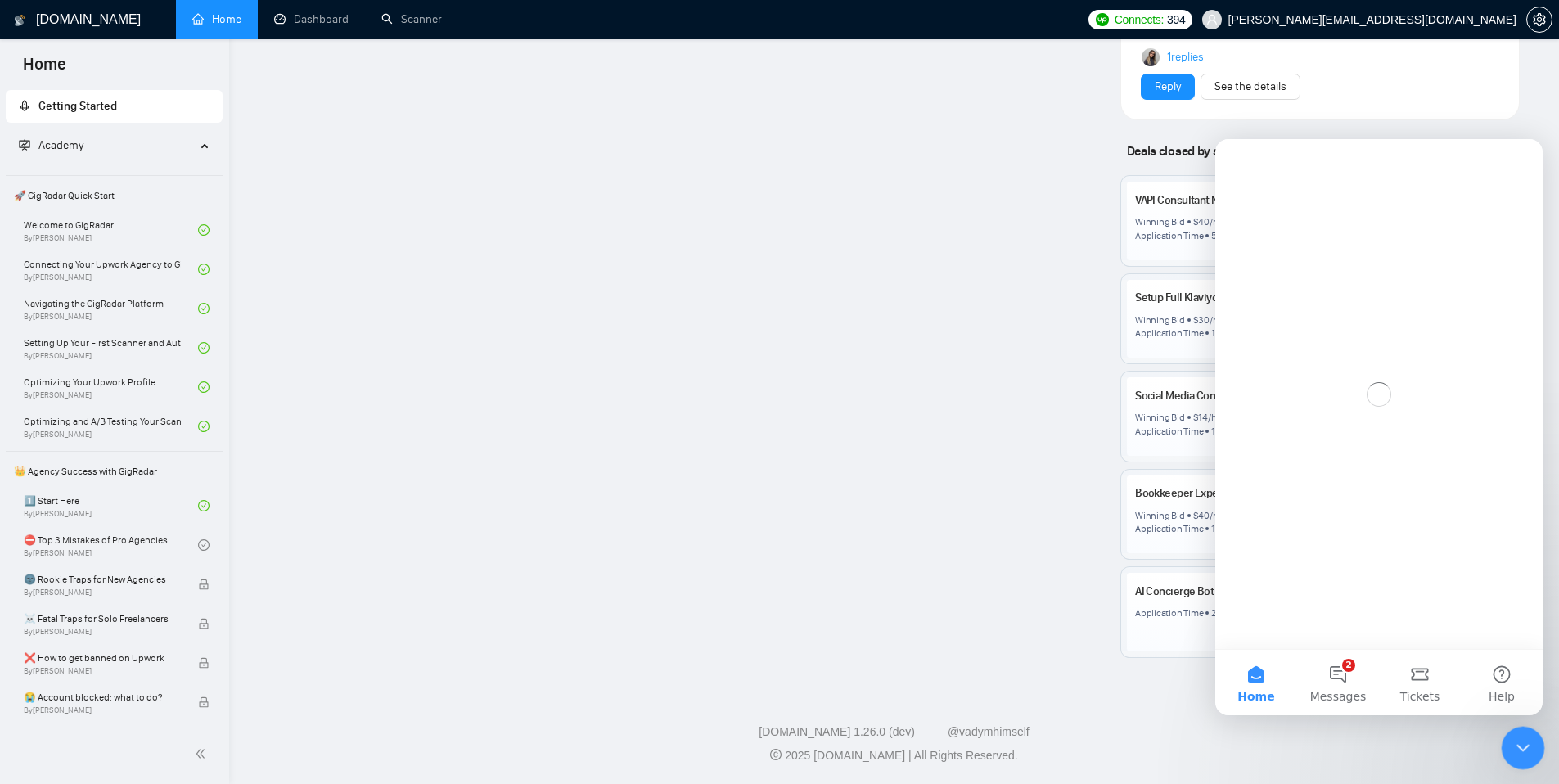
scroll to position [0, 0]
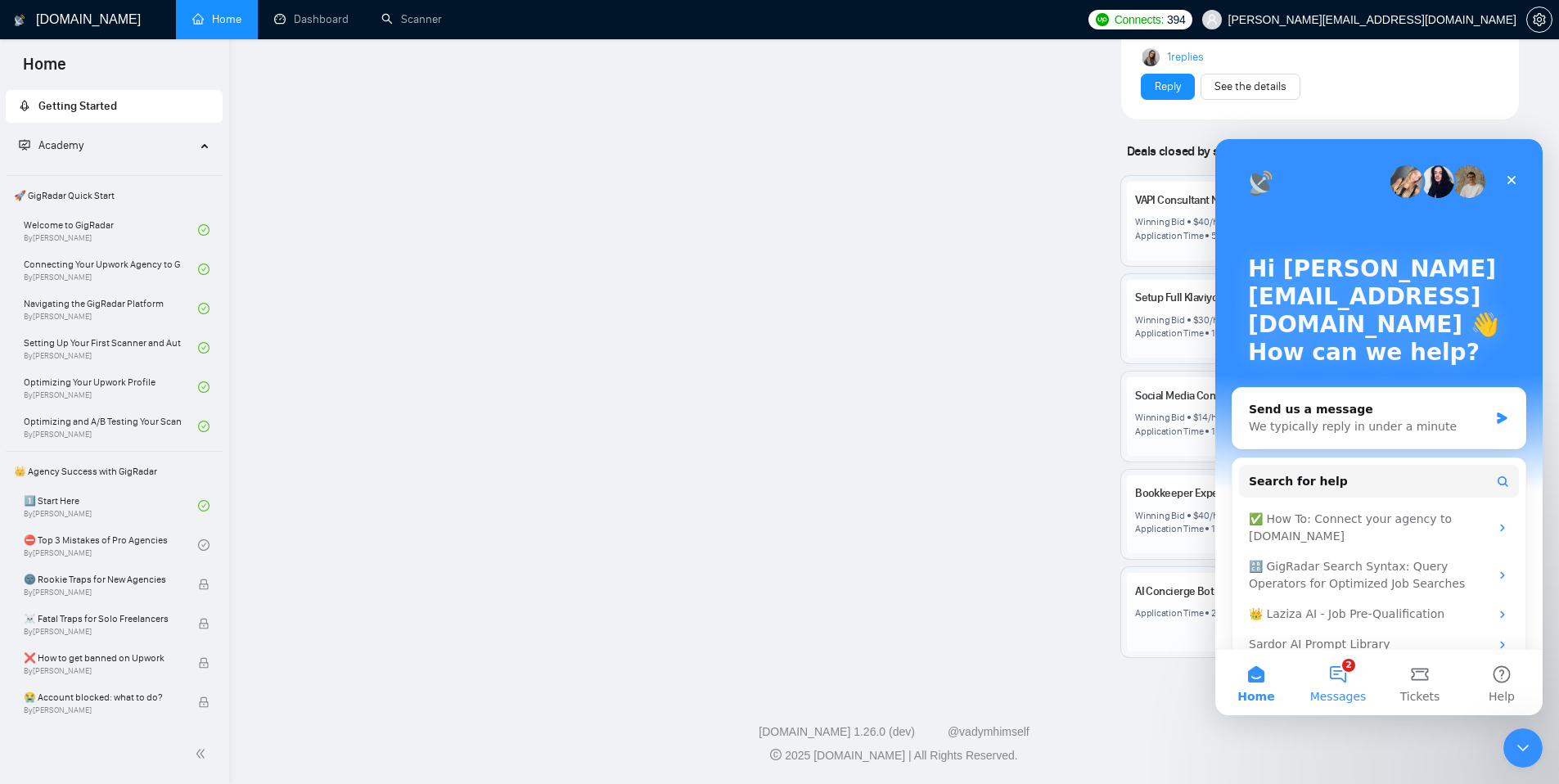
click at [1325, 681] on button "2 Messages" at bounding box center [1338, 681] width 82 height 65
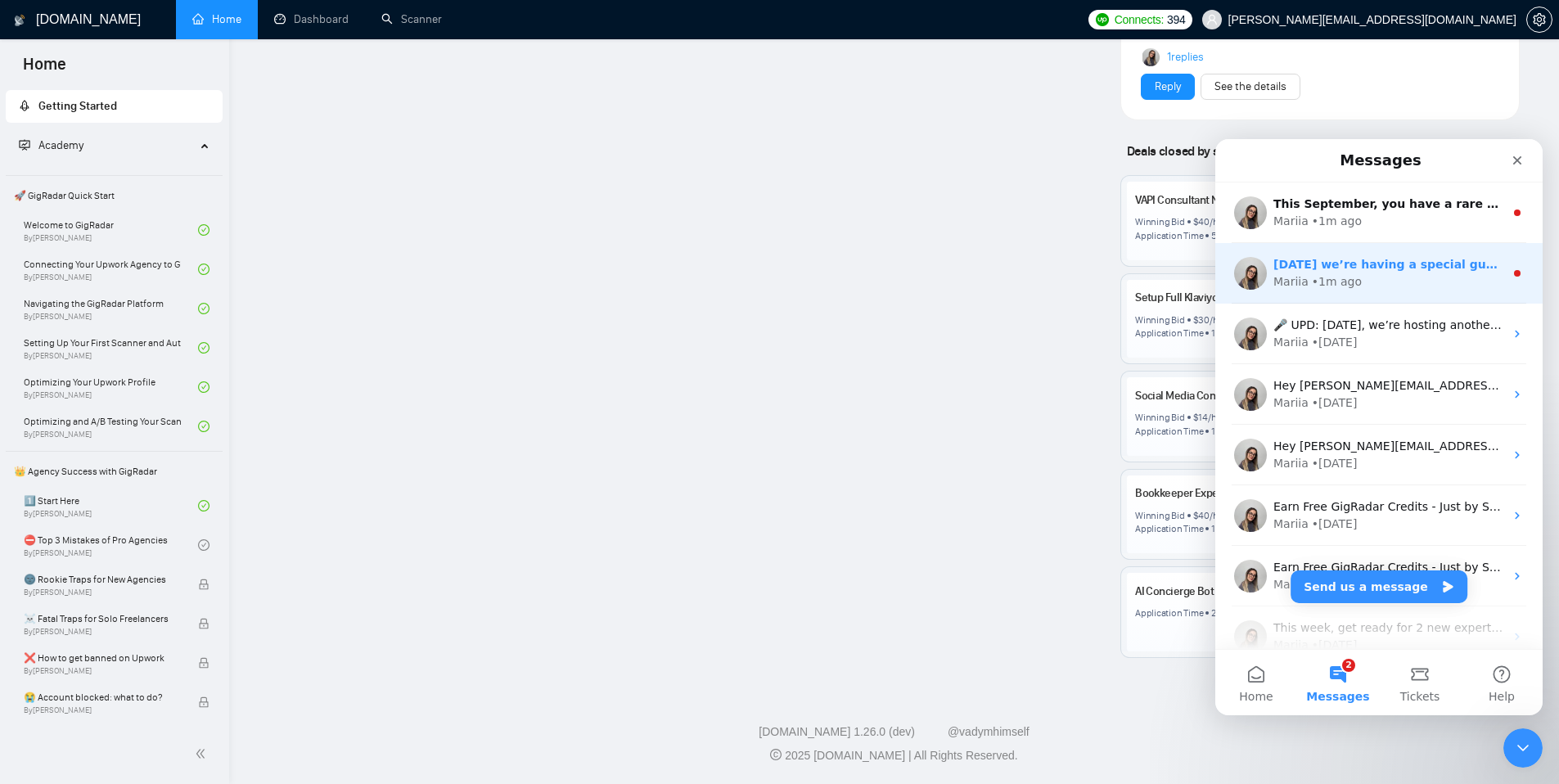
click at [1362, 275] on div "Mariia • 1m ago" at bounding box center [1388, 281] width 231 height 17
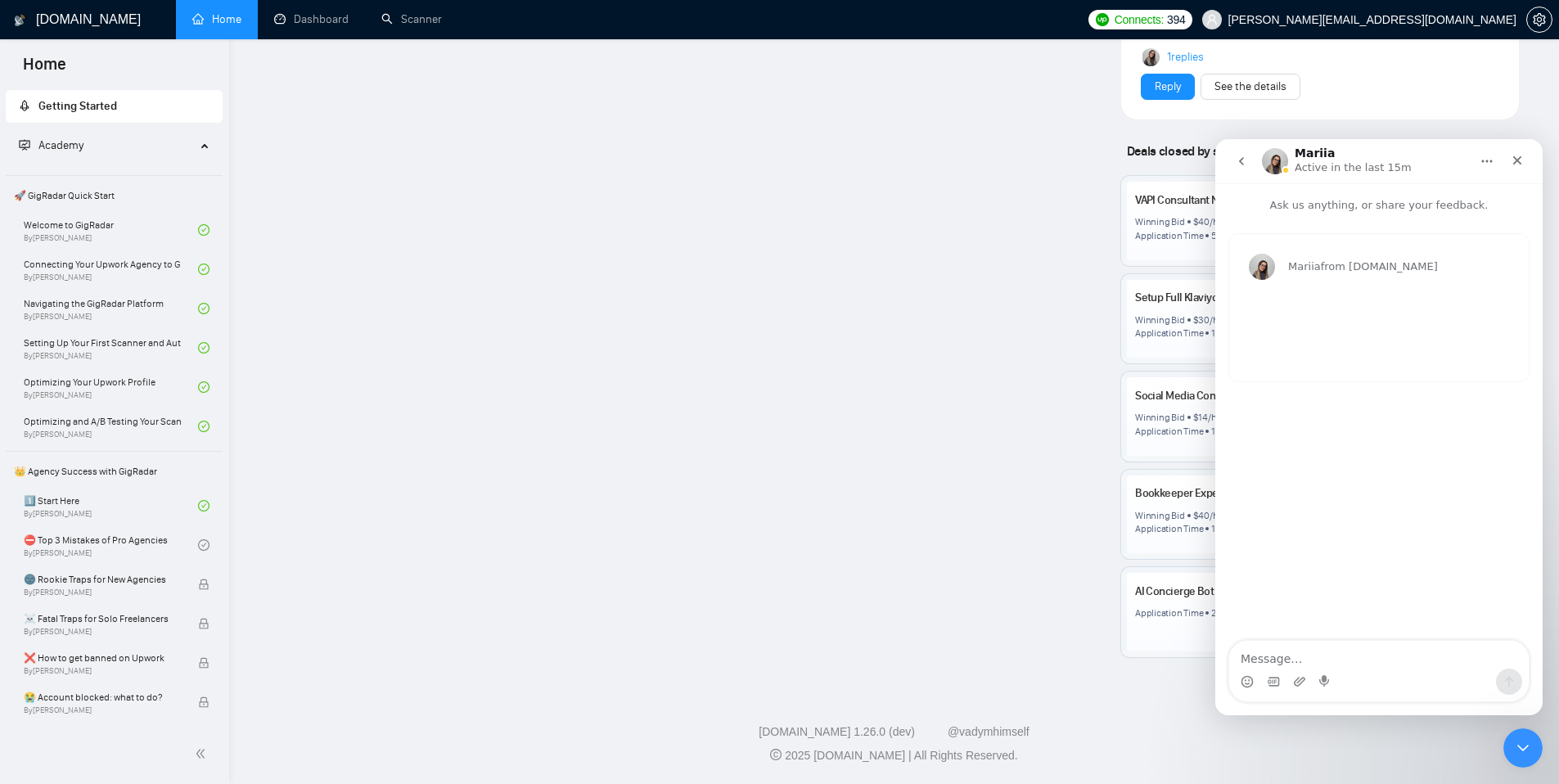
click at [1245, 166] on icon "go back" at bounding box center [1242, 161] width 13 height 13
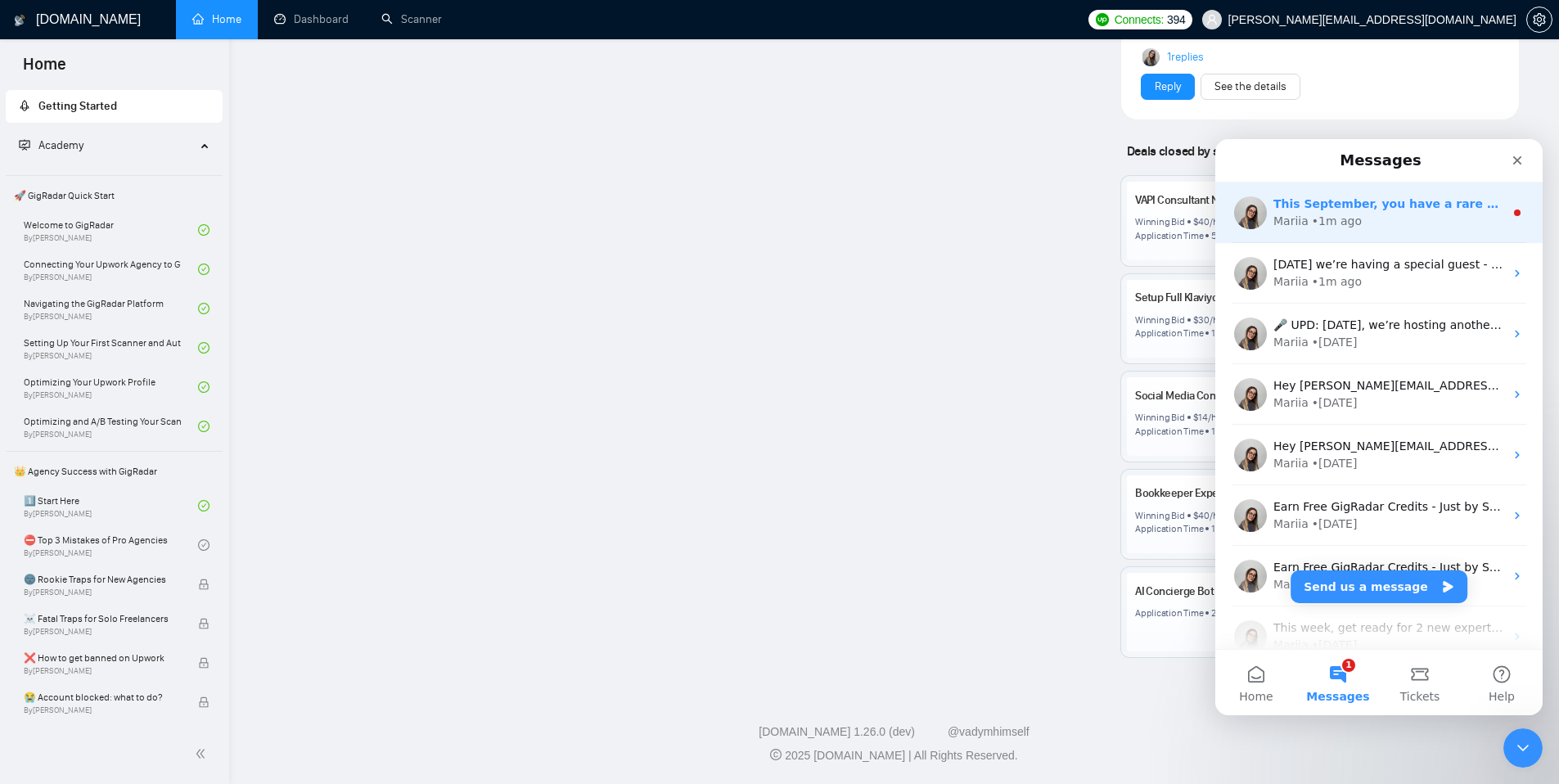
click at [1370, 219] on div "Mariia • 1m ago" at bounding box center [1388, 221] width 231 height 17
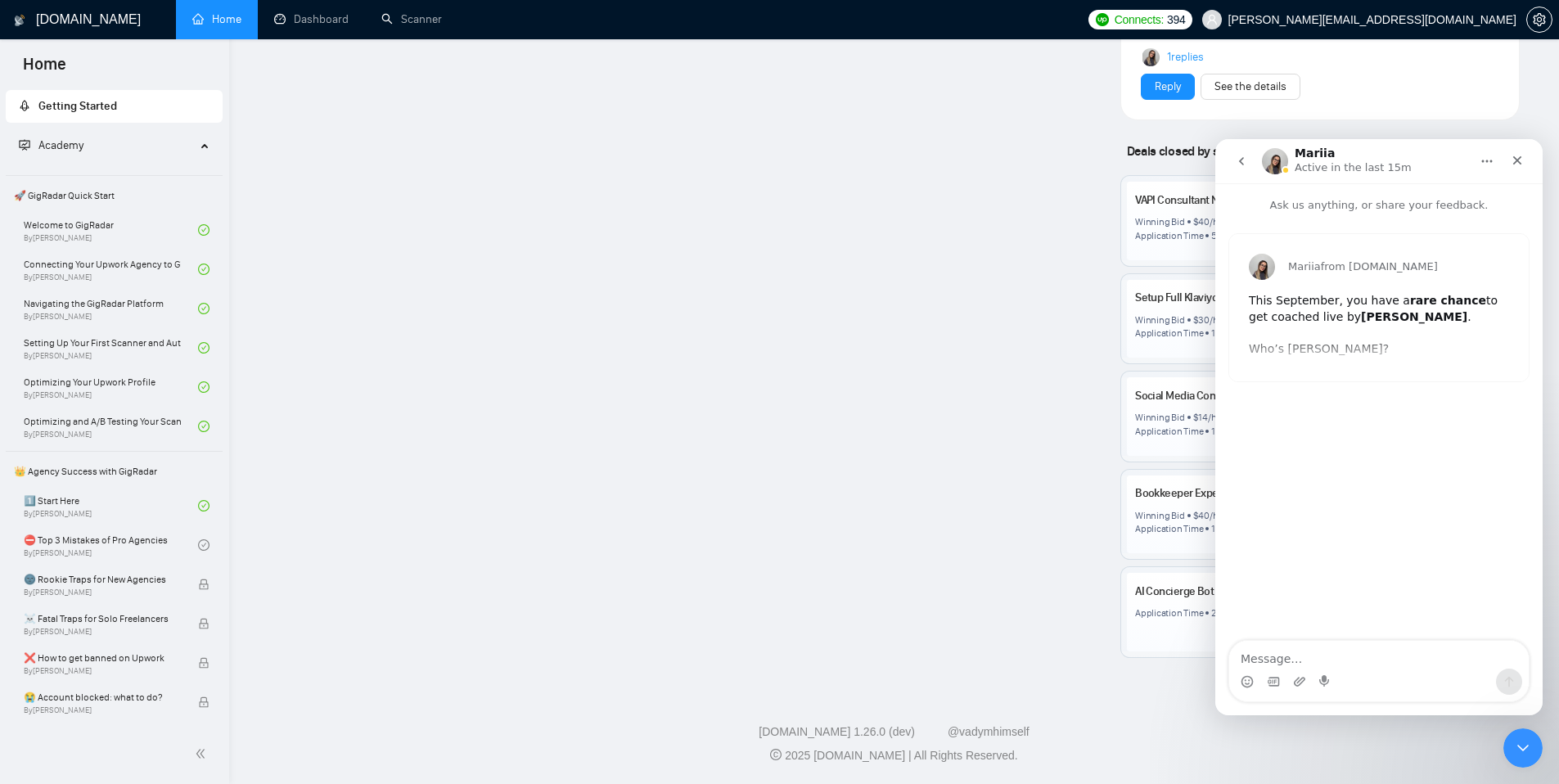
click at [1303, 347] on div "Mariia from GigRadar.io This September, you have a rare chance to get coached l…" at bounding box center [1379, 308] width 300 height 147
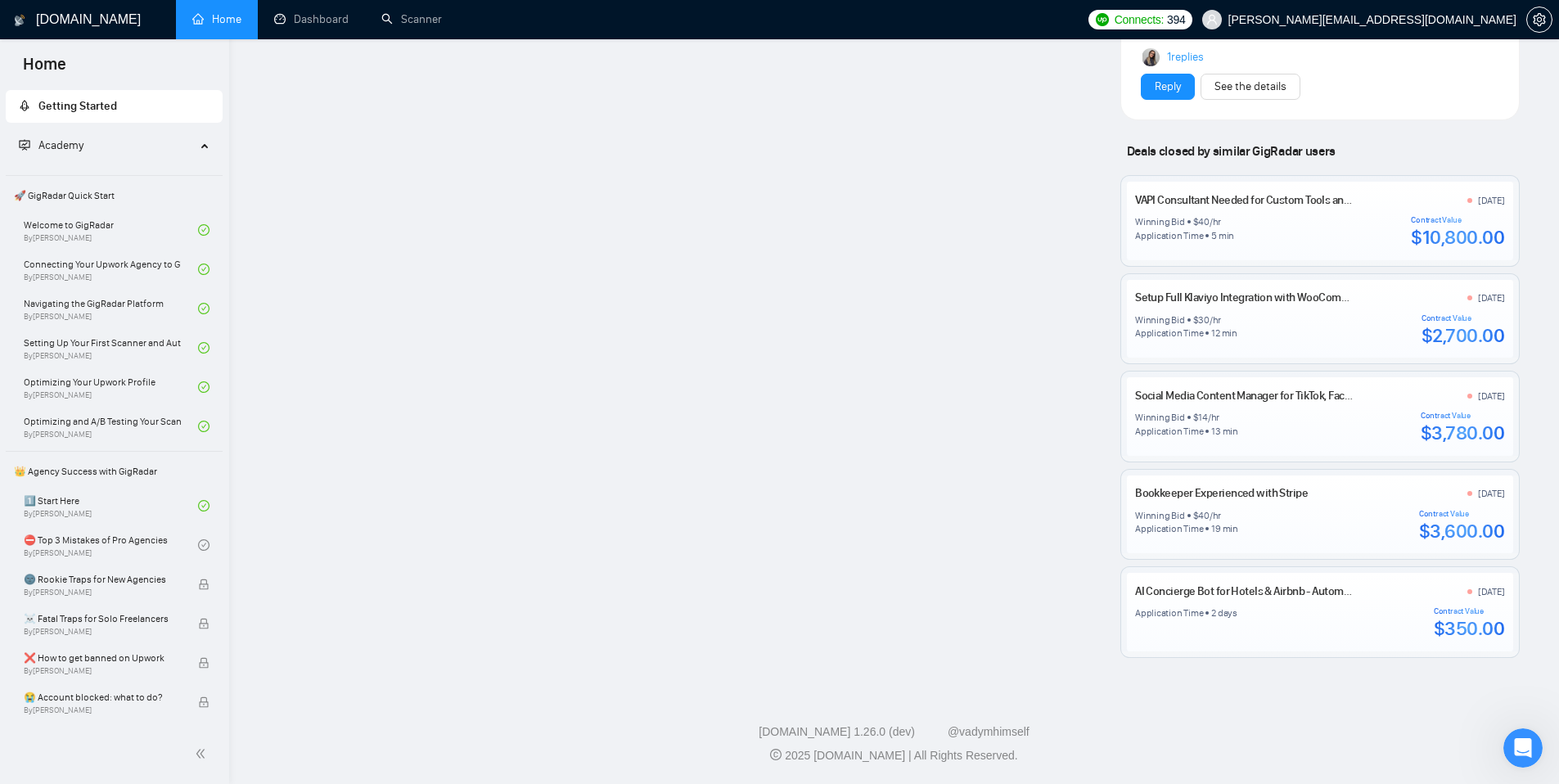
scroll to position [2150, 0]
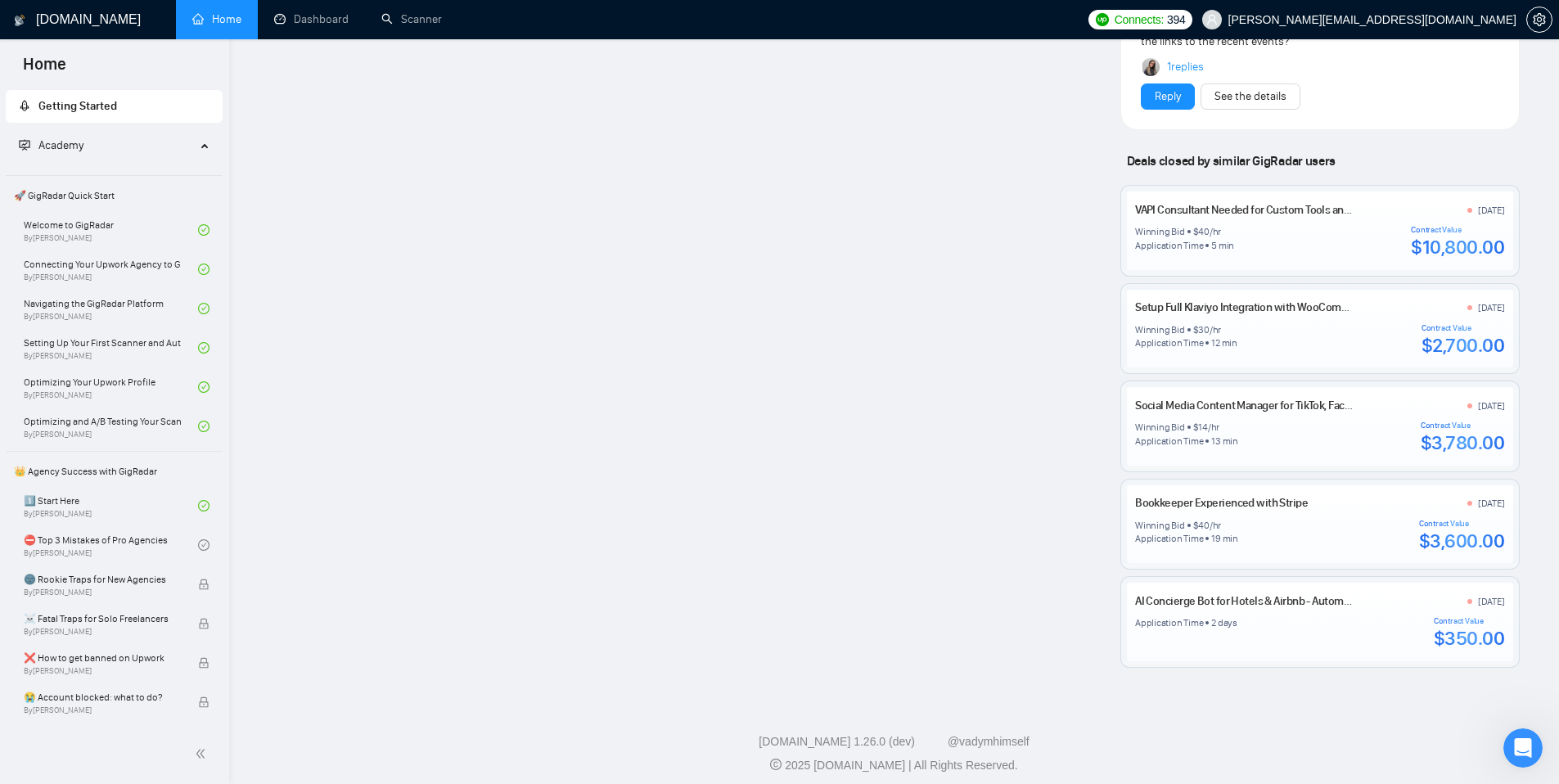
click at [1308, 228] on div "Winning Bid $ 40 /hr Application Time 5 min Contract Value $10,800.00" at bounding box center [1320, 242] width 369 height 34
